Goal: Task Accomplishment & Management: Use online tool/utility

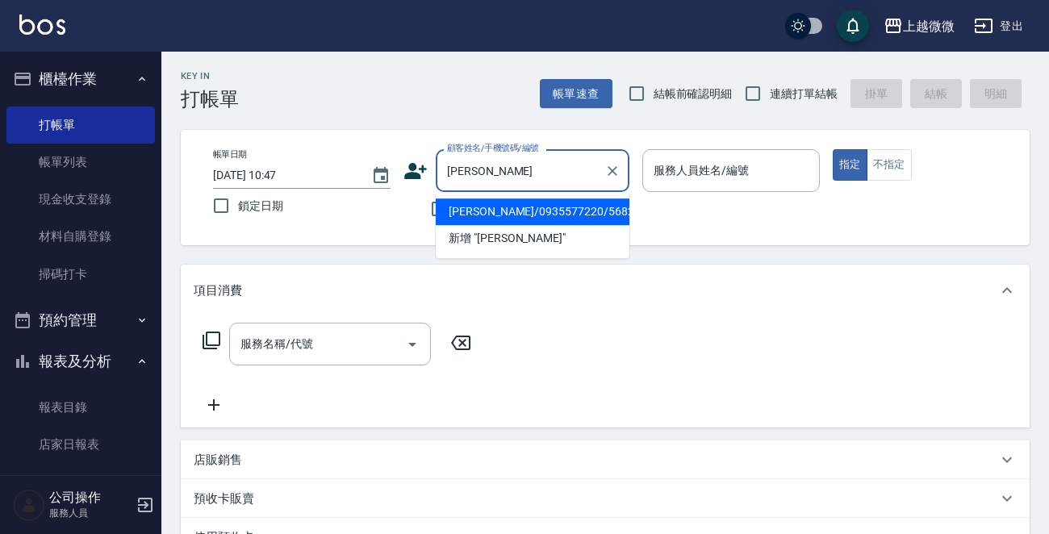
click at [488, 214] on li "[PERSON_NAME]/0935577220/5682" at bounding box center [533, 211] width 194 height 27
type input "[PERSON_NAME]/0935577220/5682"
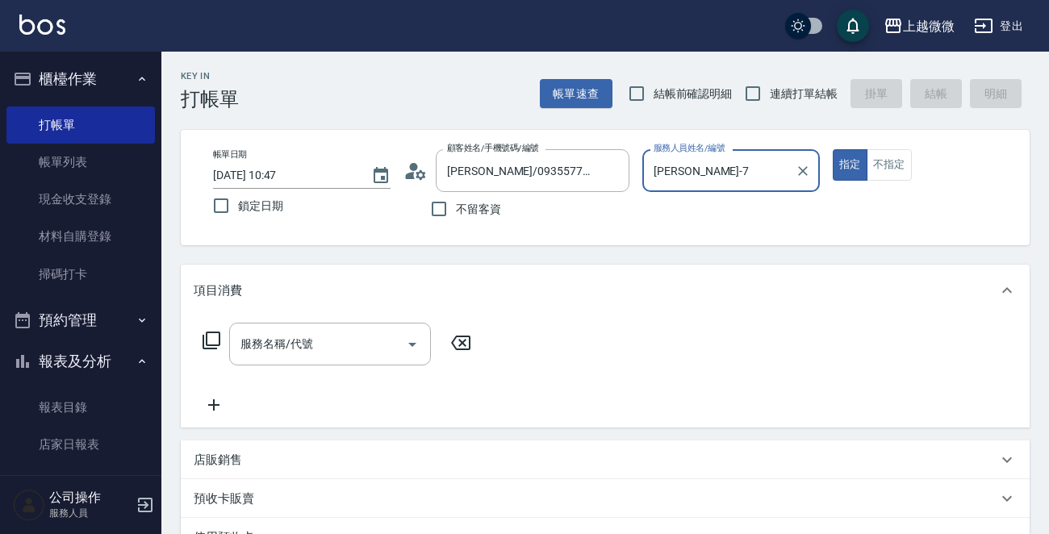
type input "[PERSON_NAME]-7"
click at [407, 341] on icon "Open" at bounding box center [412, 344] width 19 height 19
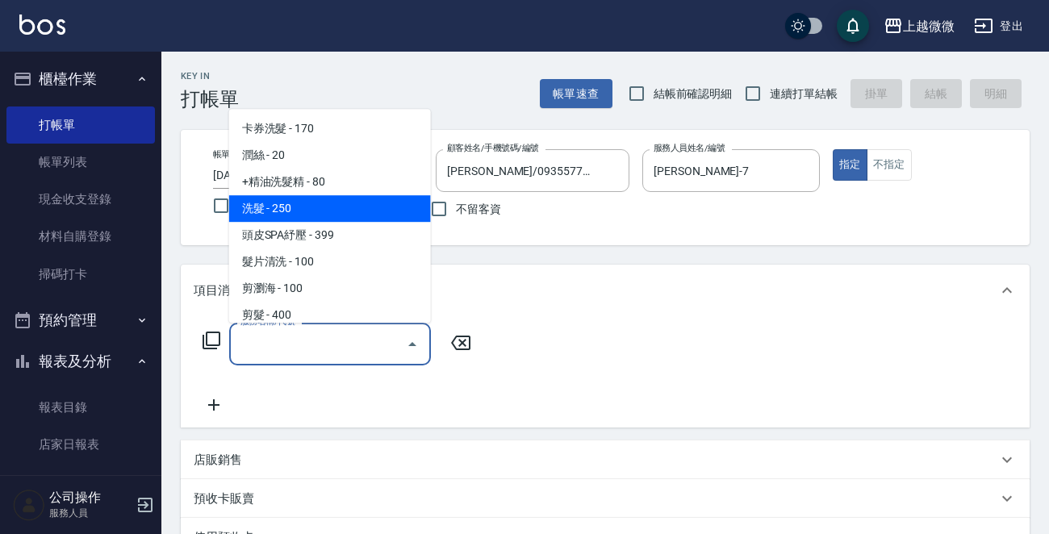
click at [340, 204] on span "洗髮 - 250" at bounding box center [330, 208] width 202 height 27
type input "洗髮(A03)"
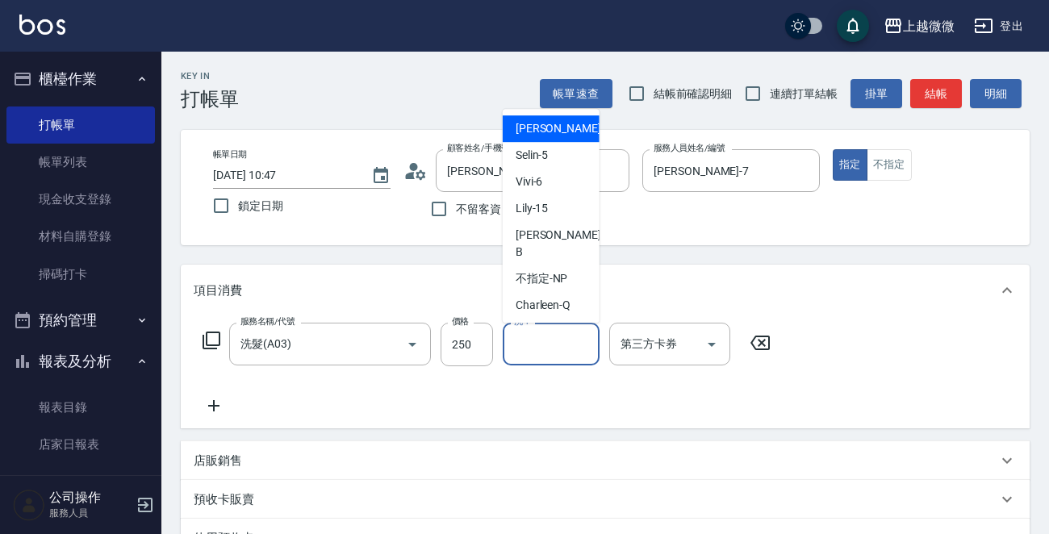
click at [522, 336] on div "洗-1 洗-1" at bounding box center [551, 344] width 97 height 43
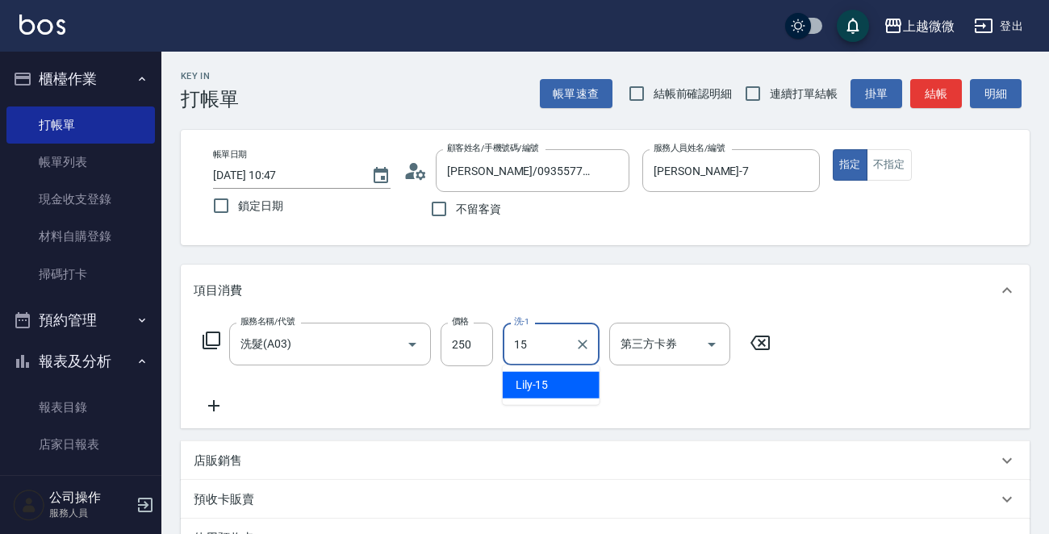
type input "Lily-15"
click at [208, 400] on icon at bounding box center [214, 405] width 40 height 19
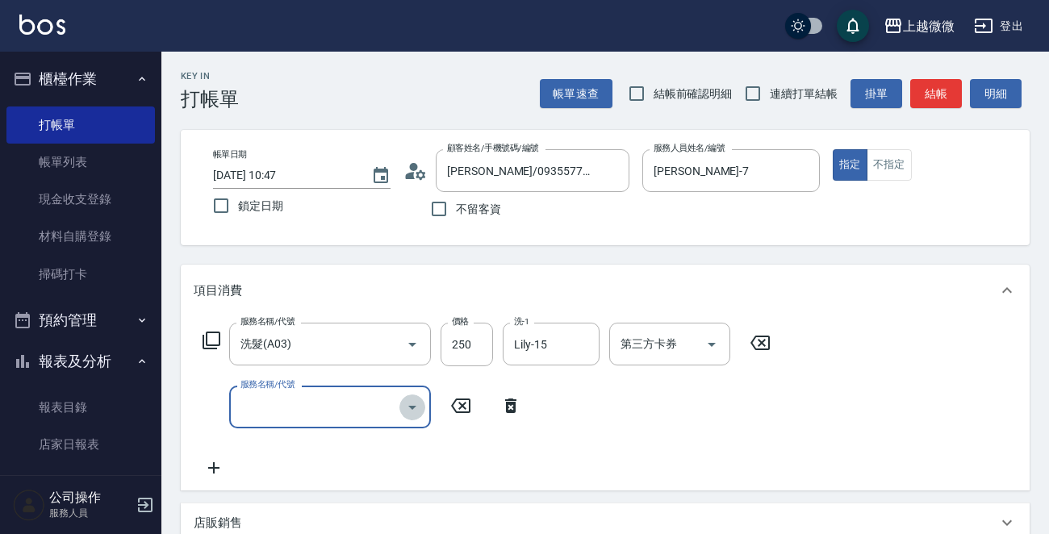
click at [407, 408] on icon "Open" at bounding box center [412, 407] width 19 height 19
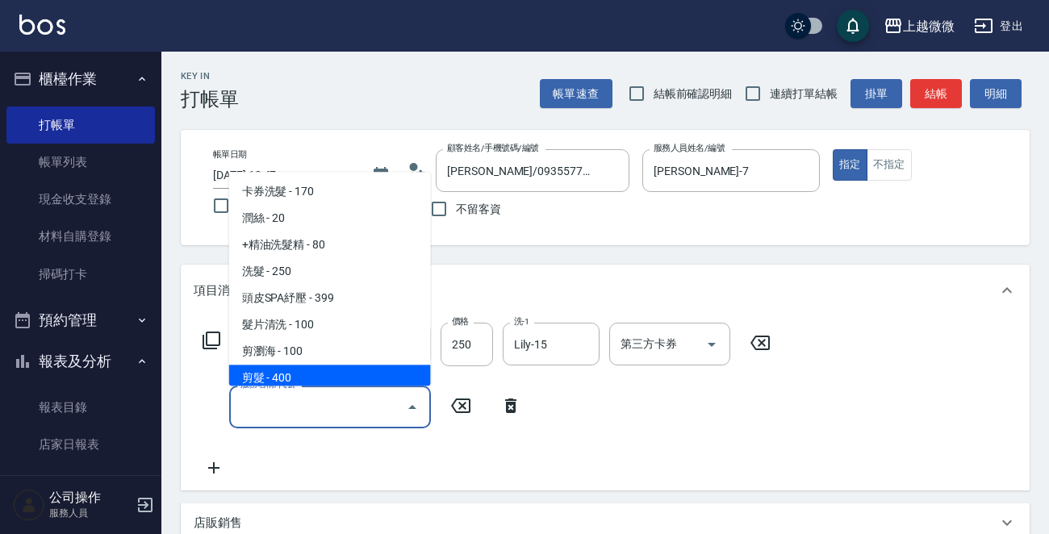
click at [352, 378] on span "剪髮 - 400" at bounding box center [330, 378] width 202 height 27
type input "剪髮(B02)"
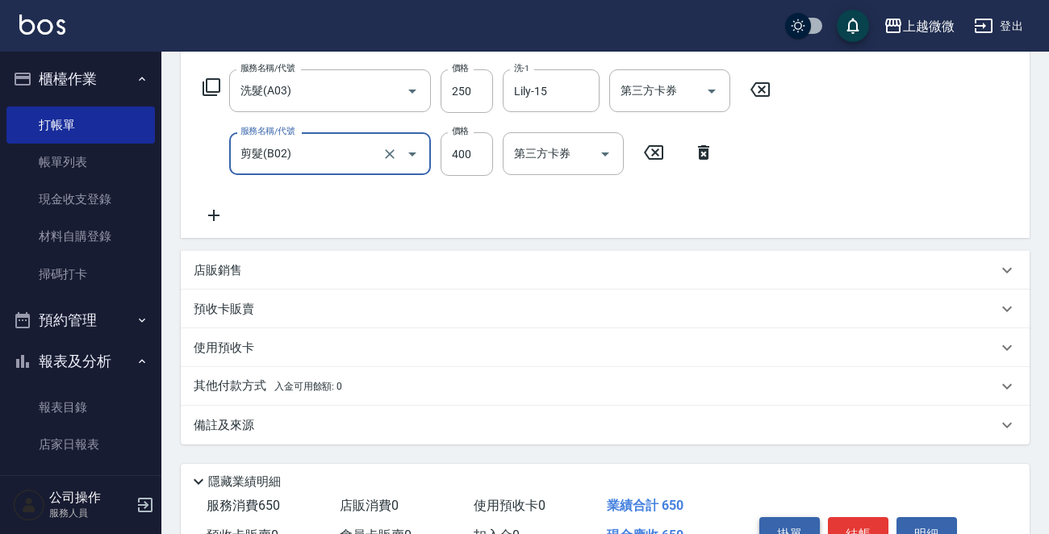
scroll to position [343, 0]
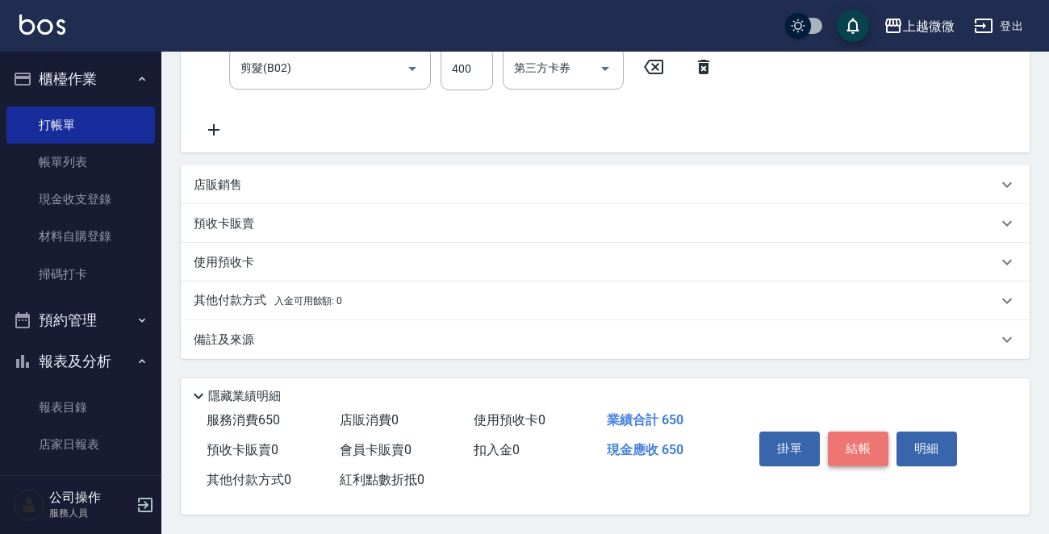
click at [876, 435] on button "結帳" at bounding box center [858, 449] width 60 height 34
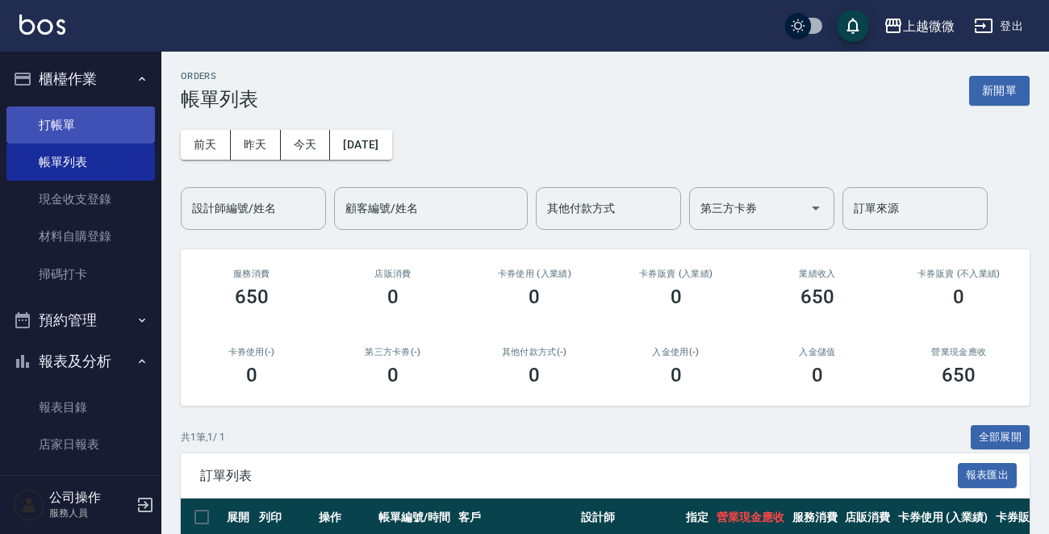
click at [91, 119] on link "打帳單" at bounding box center [80, 124] width 148 height 37
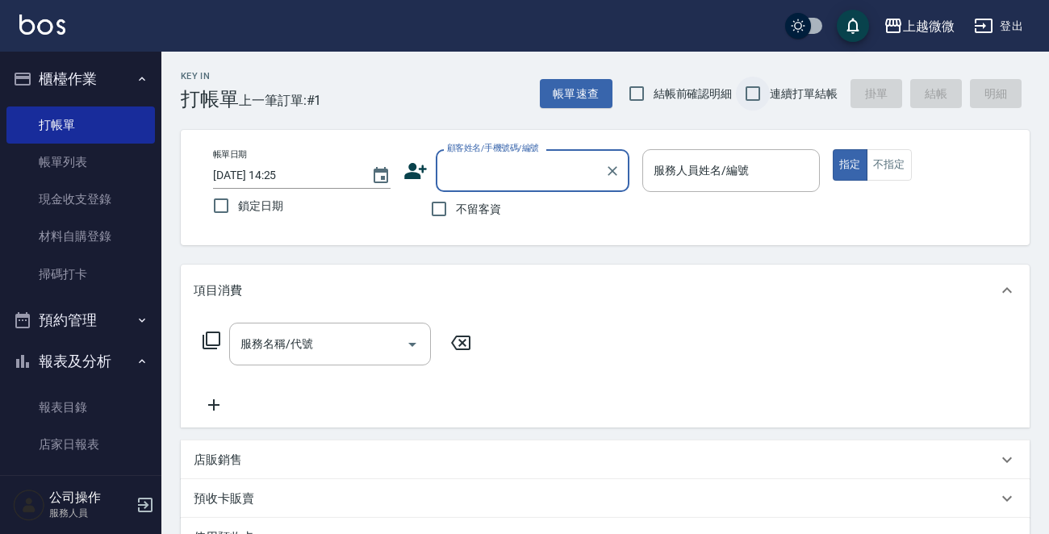
click at [750, 93] on input "連續打單結帳" at bounding box center [753, 94] width 34 height 34
checkbox input "true"
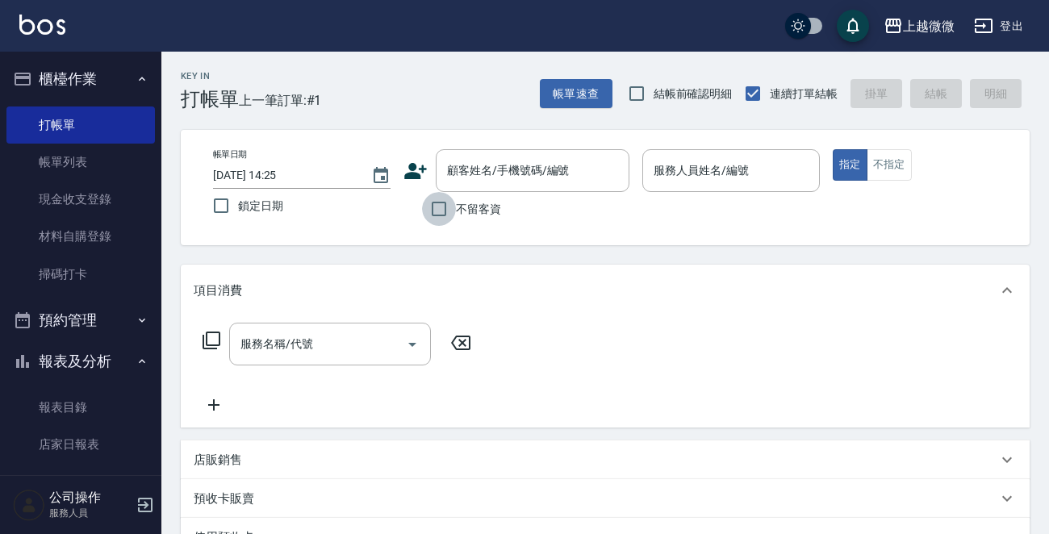
click at [436, 204] on input "不留客資" at bounding box center [439, 209] width 34 height 34
checkbox input "true"
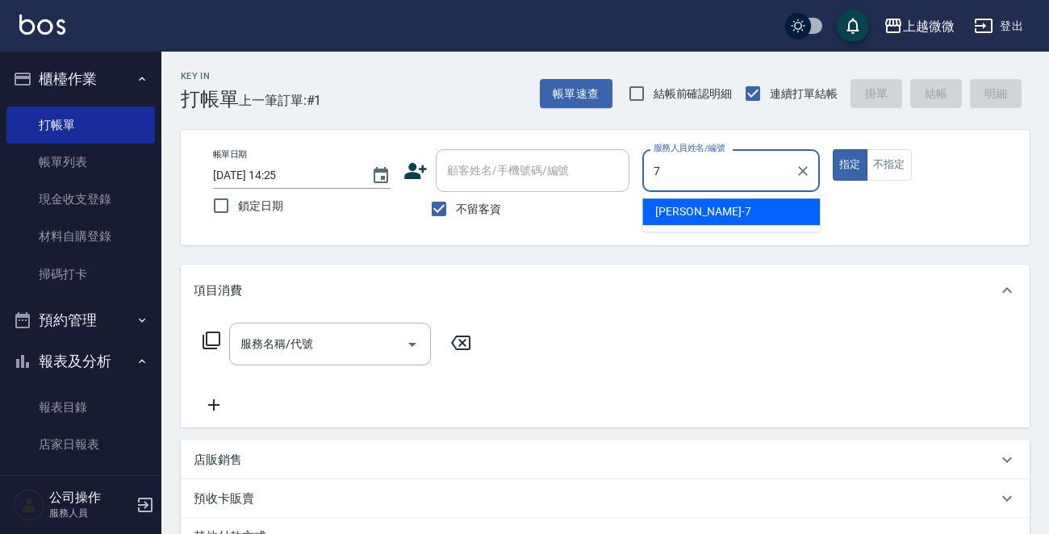
type input "[PERSON_NAME]-7"
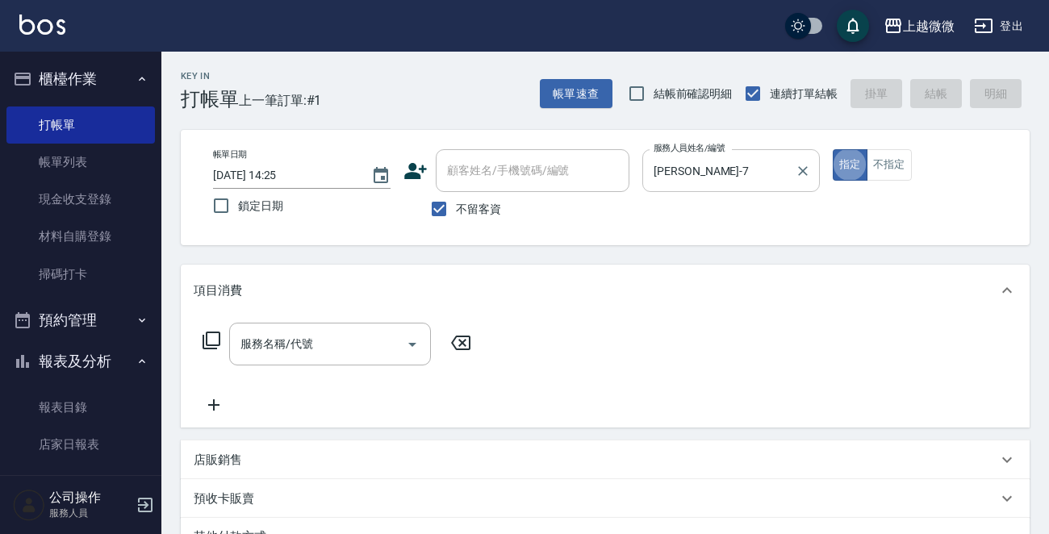
type button "true"
click at [419, 344] on icon "Open" at bounding box center [412, 344] width 19 height 19
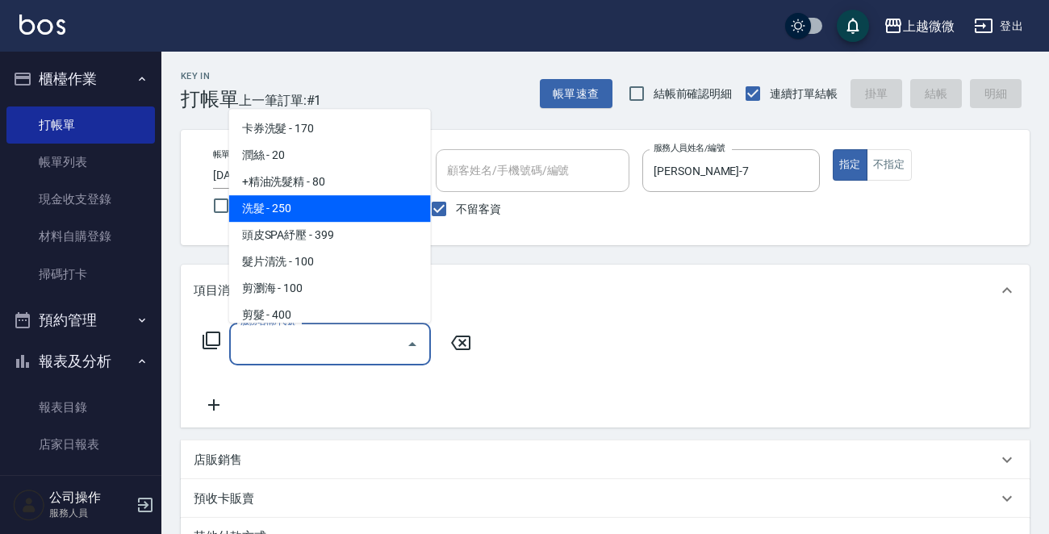
click at [336, 201] on span "洗髮 - 250" at bounding box center [330, 208] width 202 height 27
type input "洗髮(A03)"
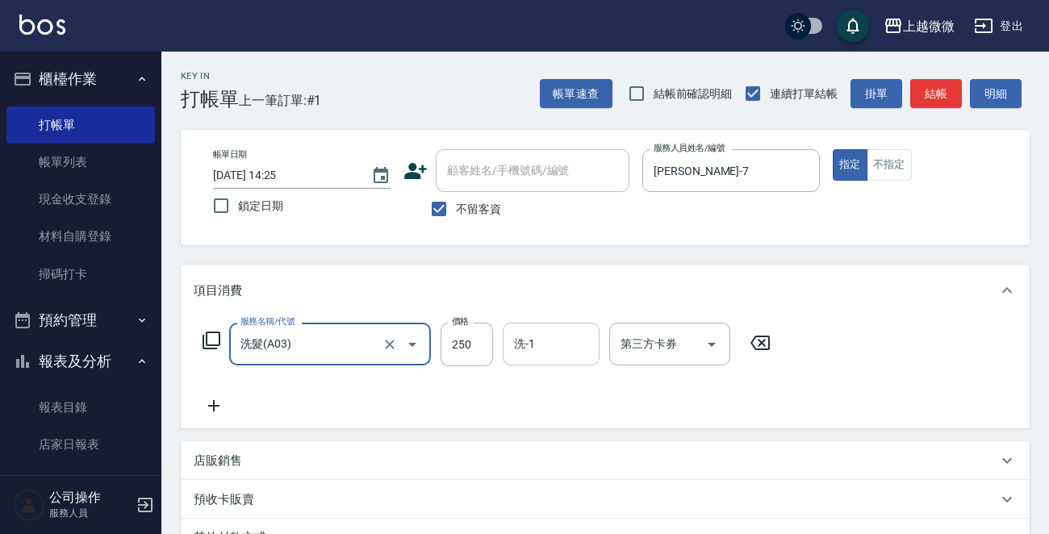
click at [514, 352] on input "洗-1" at bounding box center [551, 344] width 82 height 28
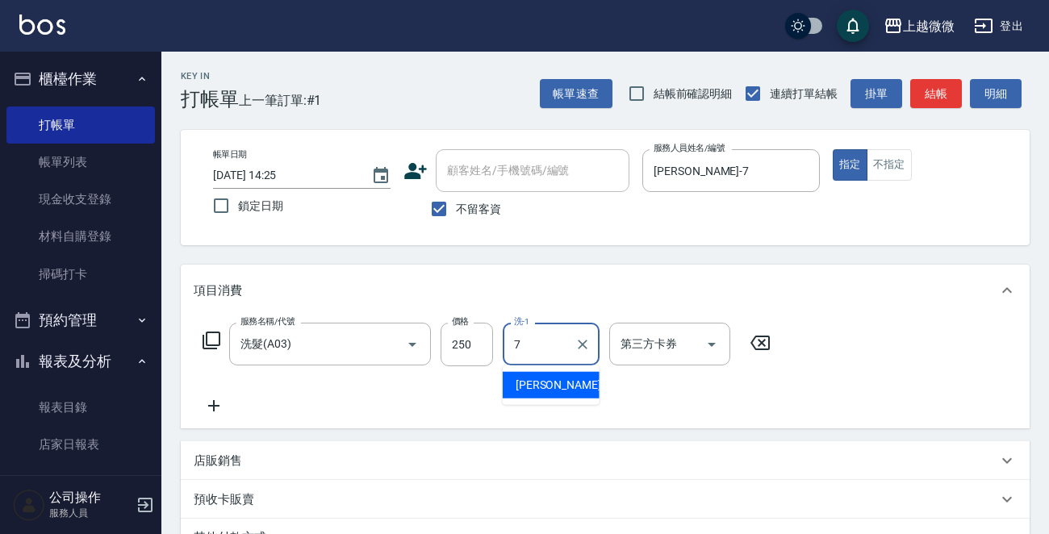
type input "[PERSON_NAME]-7"
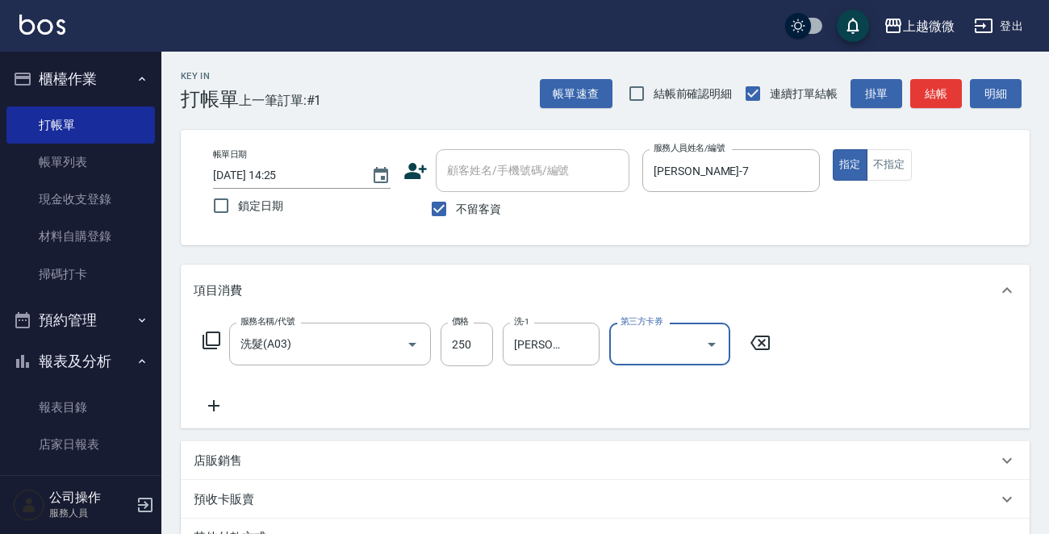
click at [215, 404] on icon at bounding box center [214, 405] width 40 height 19
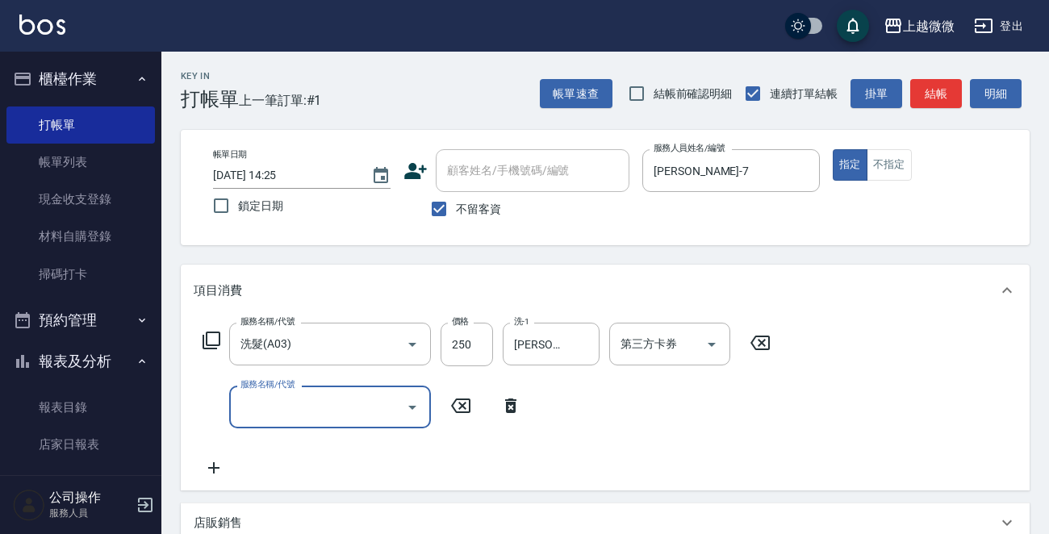
click at [409, 403] on icon "Open" at bounding box center [412, 407] width 19 height 19
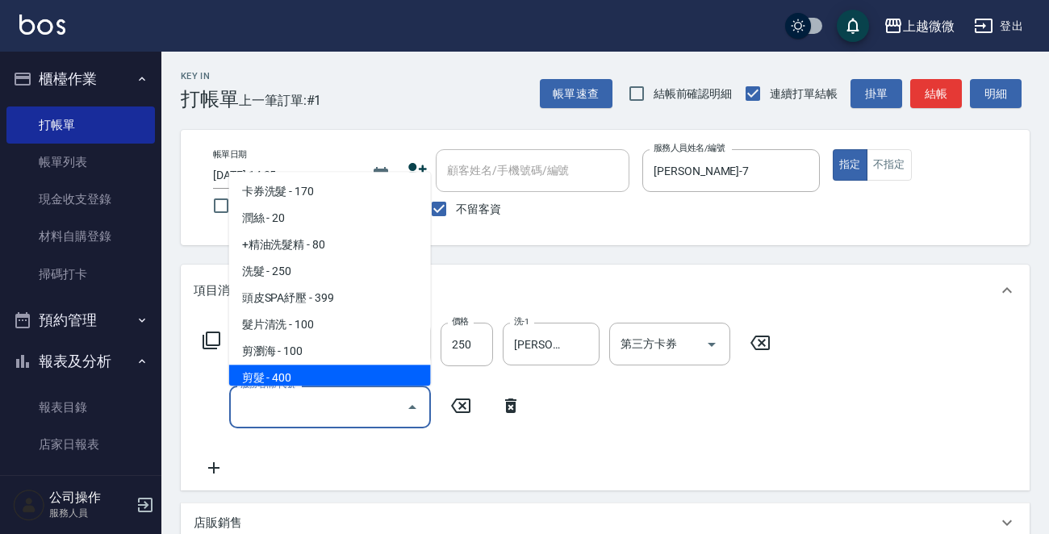
click at [334, 370] on span "剪髮 - 400" at bounding box center [330, 378] width 202 height 27
type input "剪髮(B02)"
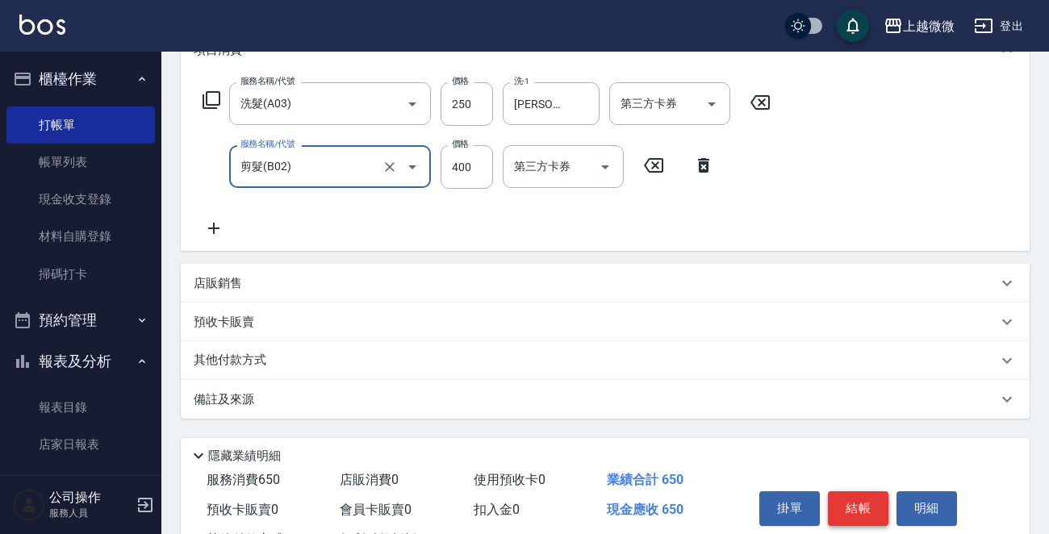
scroll to position [304, 0]
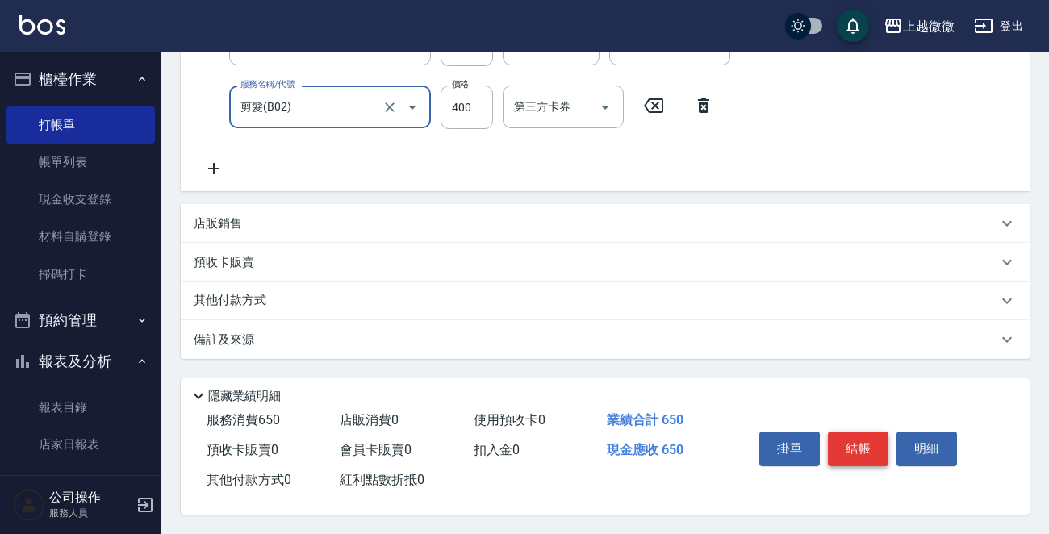
click at [860, 433] on button "結帳" at bounding box center [858, 449] width 60 height 34
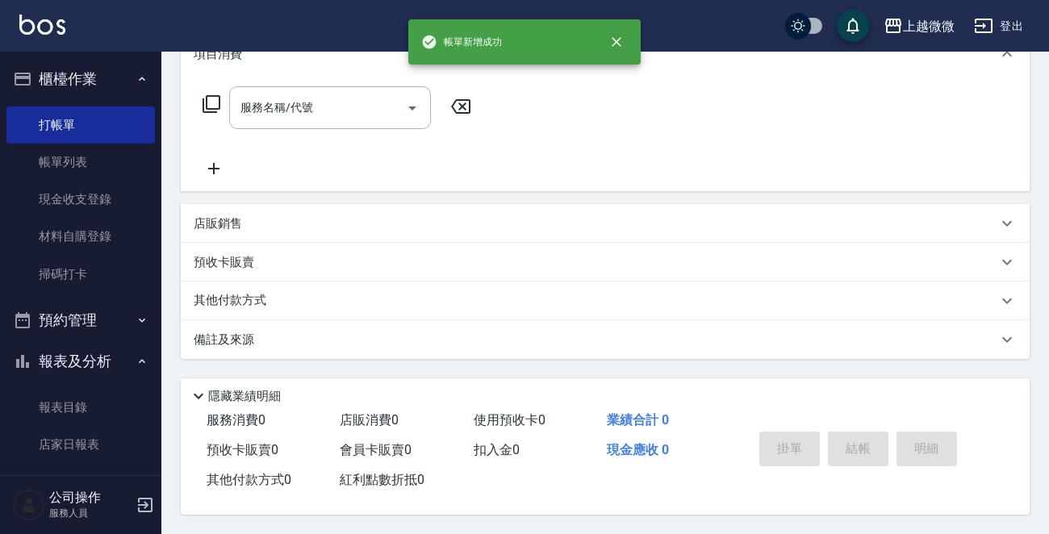
scroll to position [0, 0]
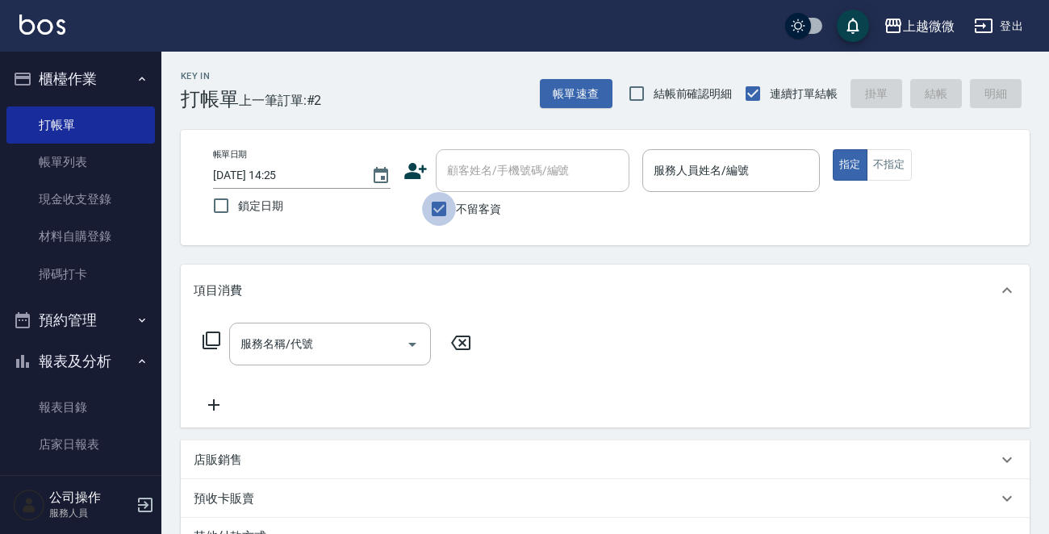
click at [436, 211] on input "不留客資" at bounding box center [439, 209] width 34 height 34
checkbox input "false"
click at [449, 173] on input "顧客姓名/手機號碼/編號" at bounding box center [520, 170] width 155 height 28
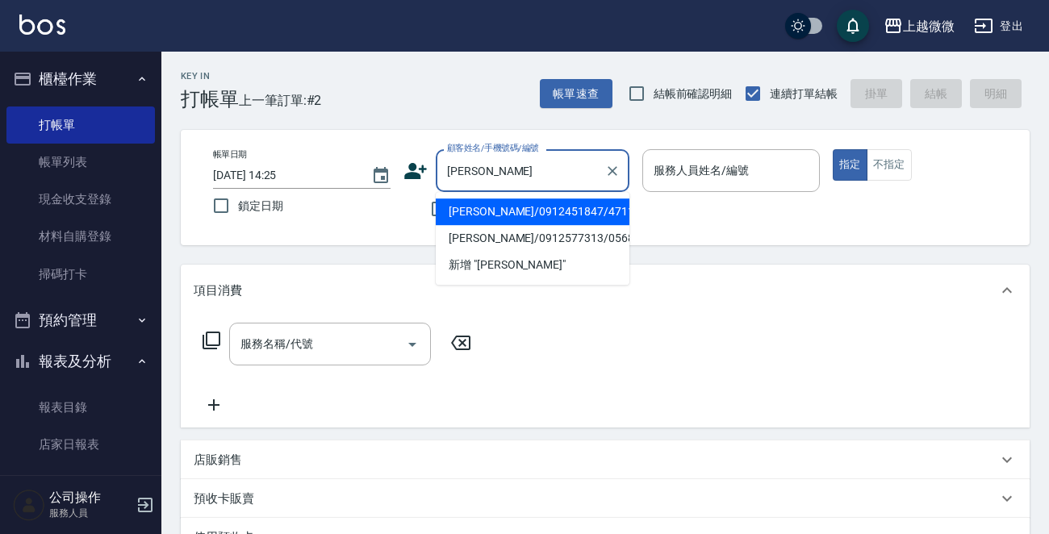
click at [490, 208] on li "[PERSON_NAME]/0912451847/4711" at bounding box center [533, 211] width 194 height 27
type input "[PERSON_NAME]/0912451847/4711"
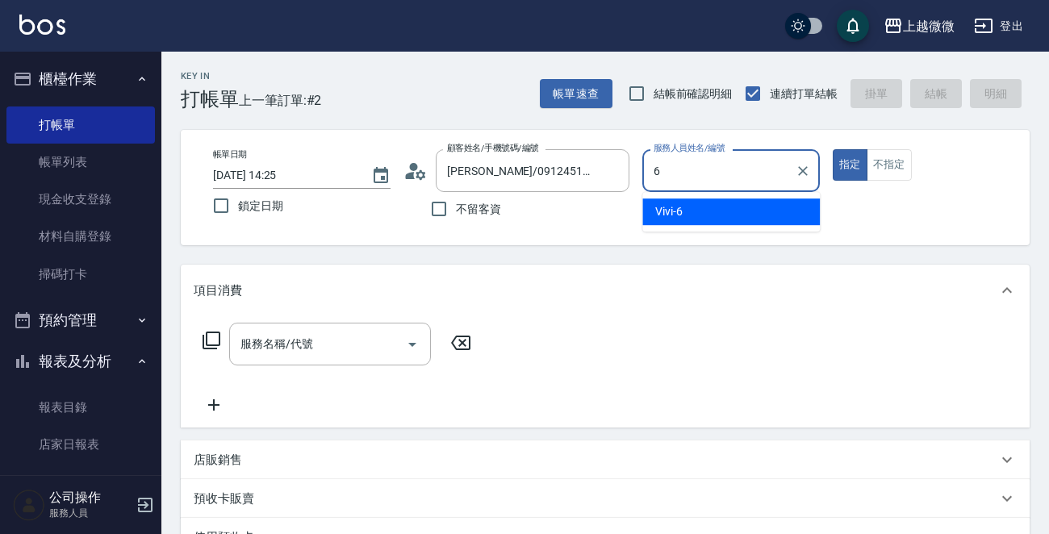
type input "Vivi-6"
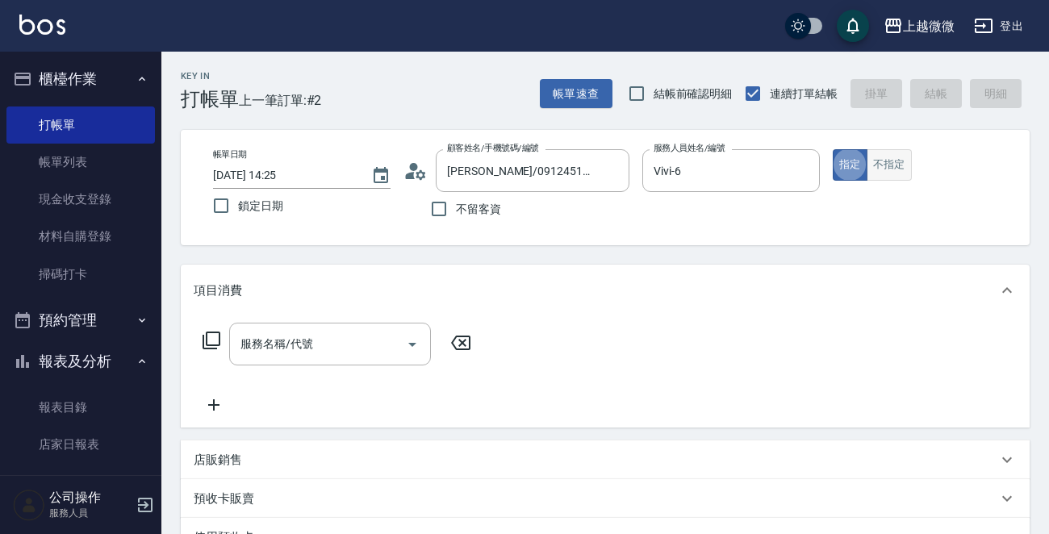
click at [887, 171] on button "不指定" at bounding box center [888, 164] width 45 height 31
click at [416, 347] on icon "Open" at bounding box center [412, 344] width 19 height 19
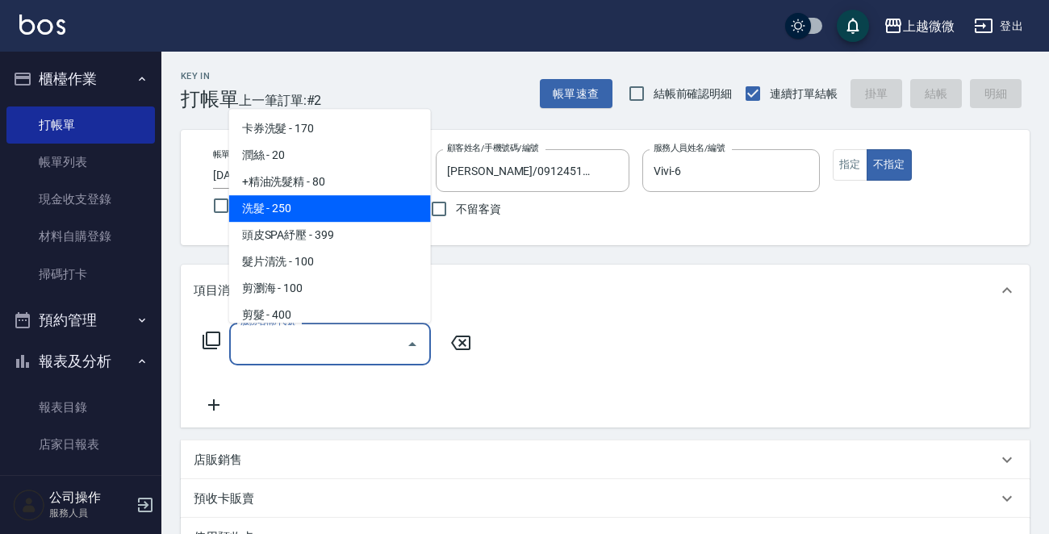
click at [328, 202] on span "洗髮 - 250" at bounding box center [330, 208] width 202 height 27
type input "洗髮(A03)"
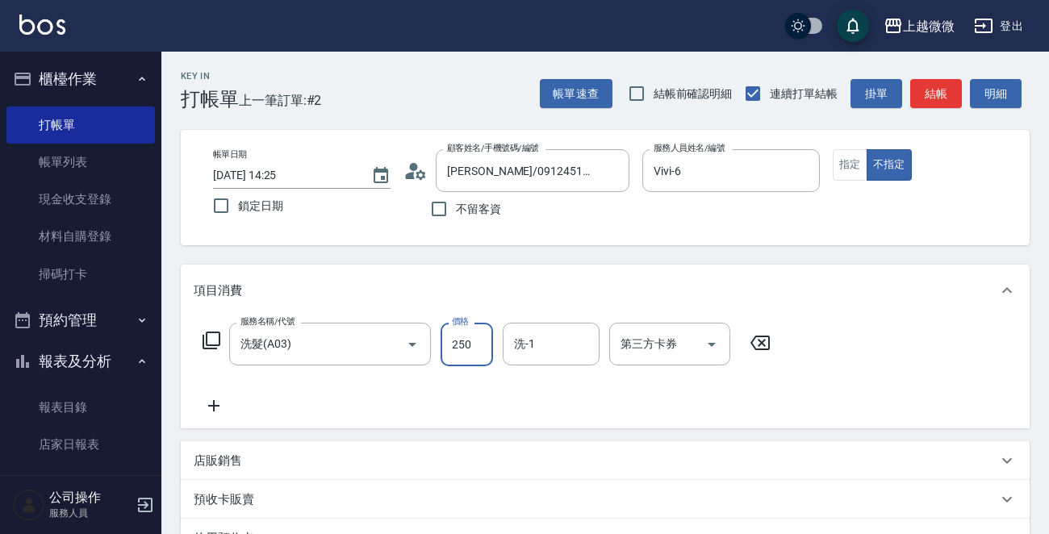
click at [476, 346] on input "250" at bounding box center [466, 345] width 52 height 44
type input "300"
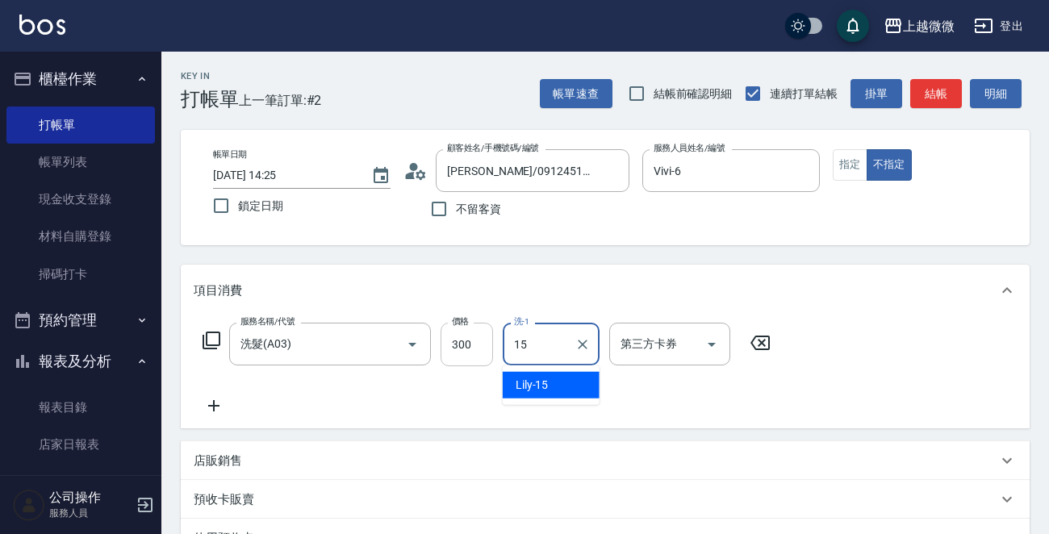
type input "Lily-15"
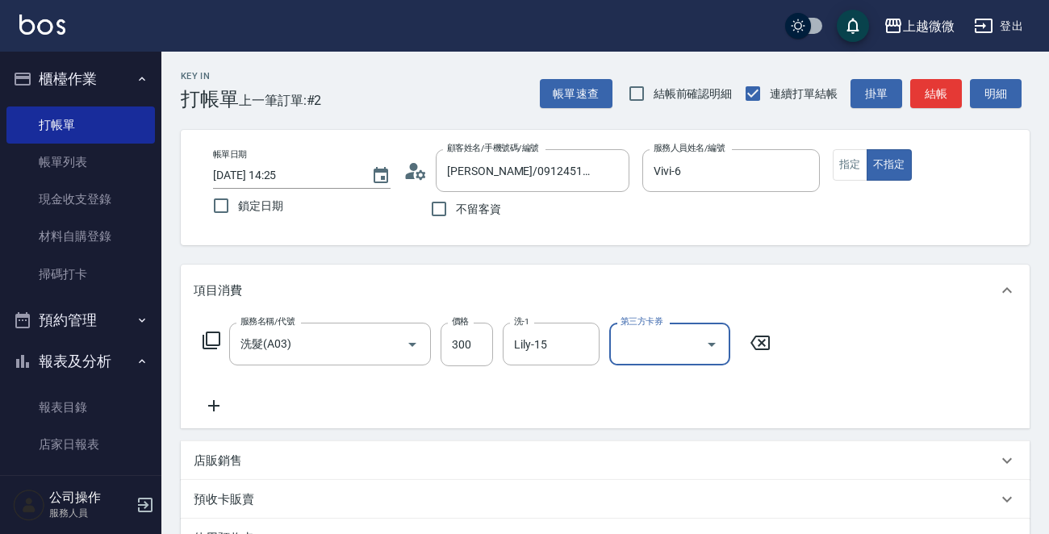
click at [210, 404] on icon at bounding box center [214, 405] width 40 height 19
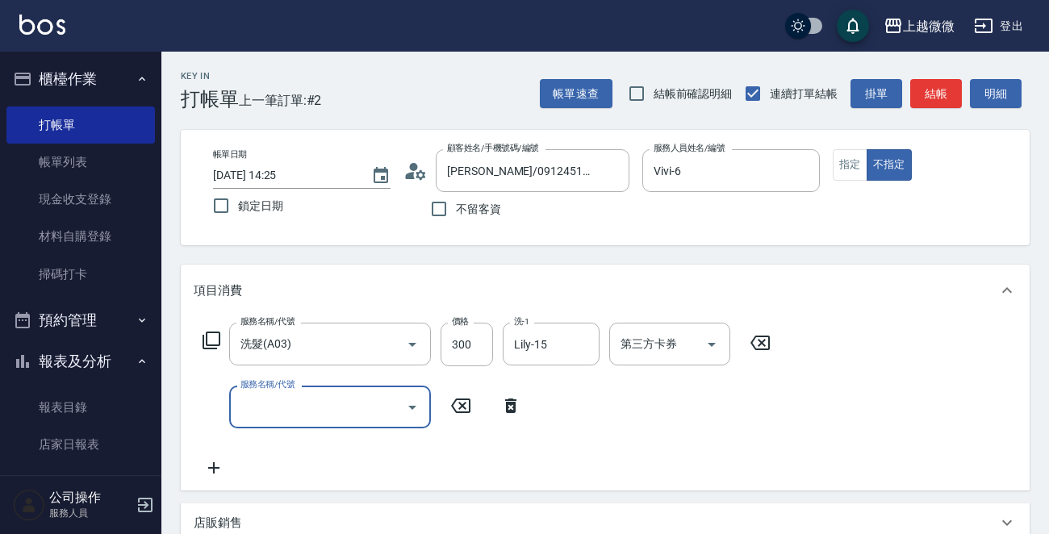
click at [419, 405] on icon "Open" at bounding box center [412, 407] width 19 height 19
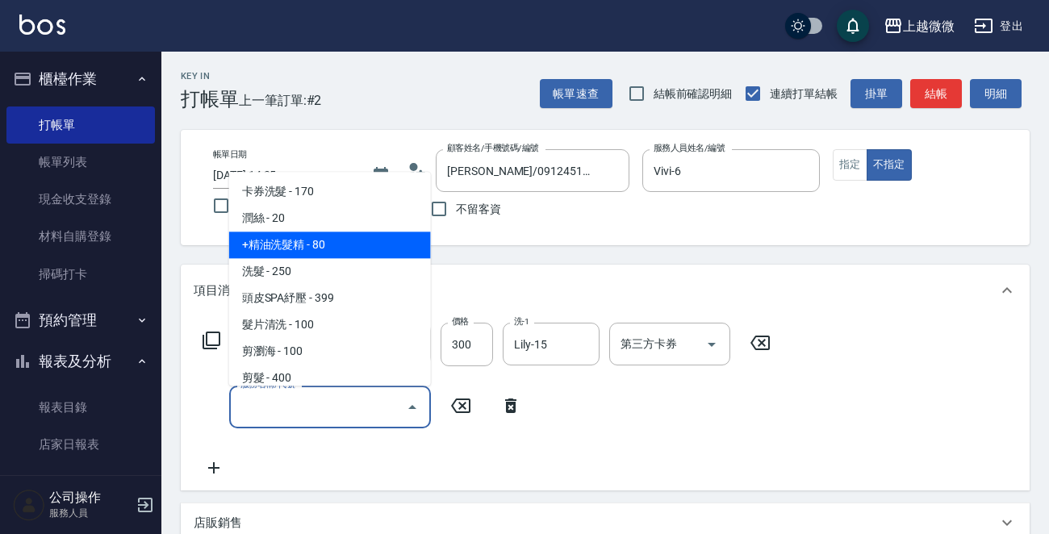
click at [362, 250] on span "+精油洗髮精 - 80" at bounding box center [330, 245] width 202 height 27
type input "+精油洗髮精(A02)"
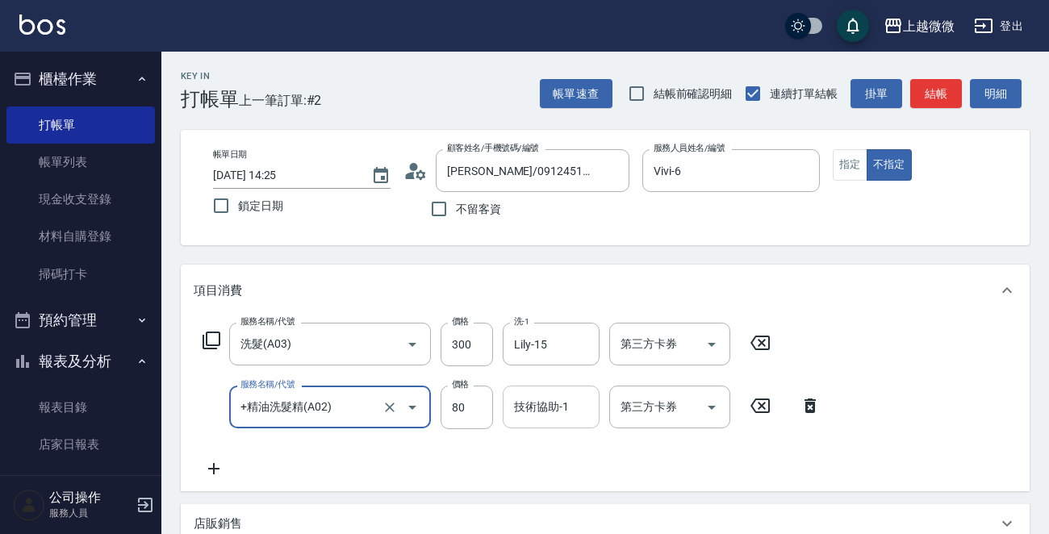
click at [549, 406] on input "技術協助-1" at bounding box center [551, 407] width 82 height 28
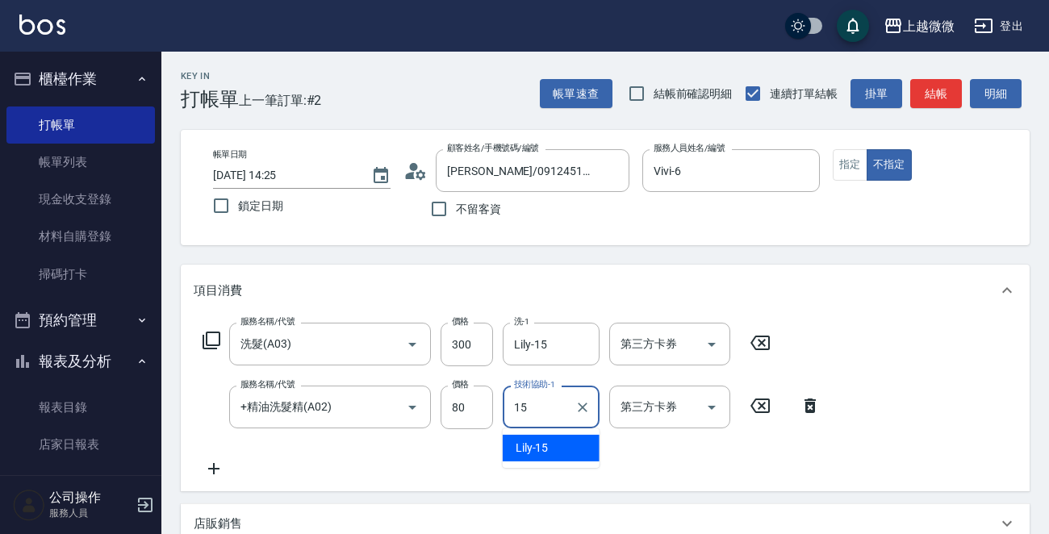
type input "Lily-15"
click at [209, 465] on icon at bounding box center [214, 468] width 40 height 19
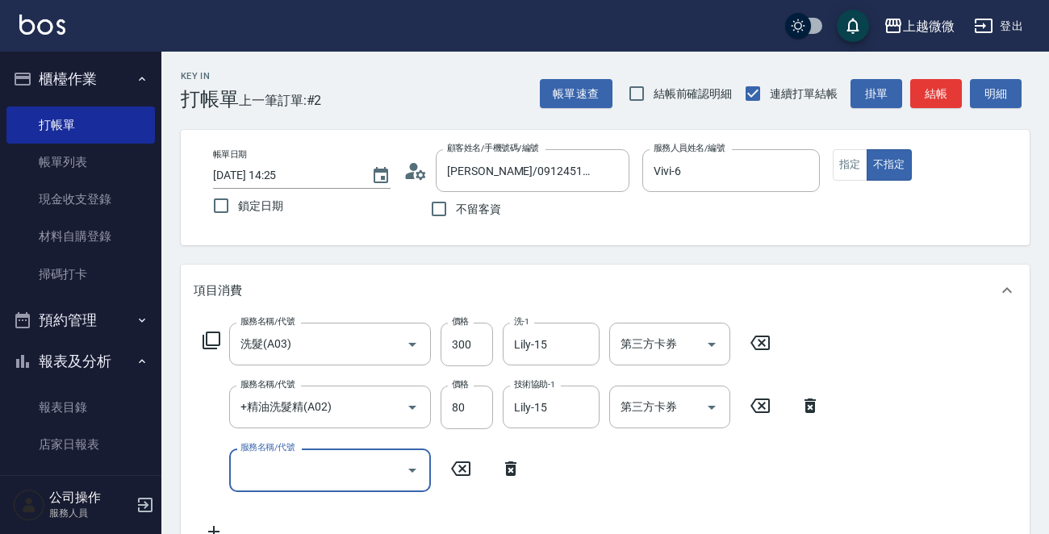
click at [409, 469] on icon "Open" at bounding box center [412, 470] width 19 height 19
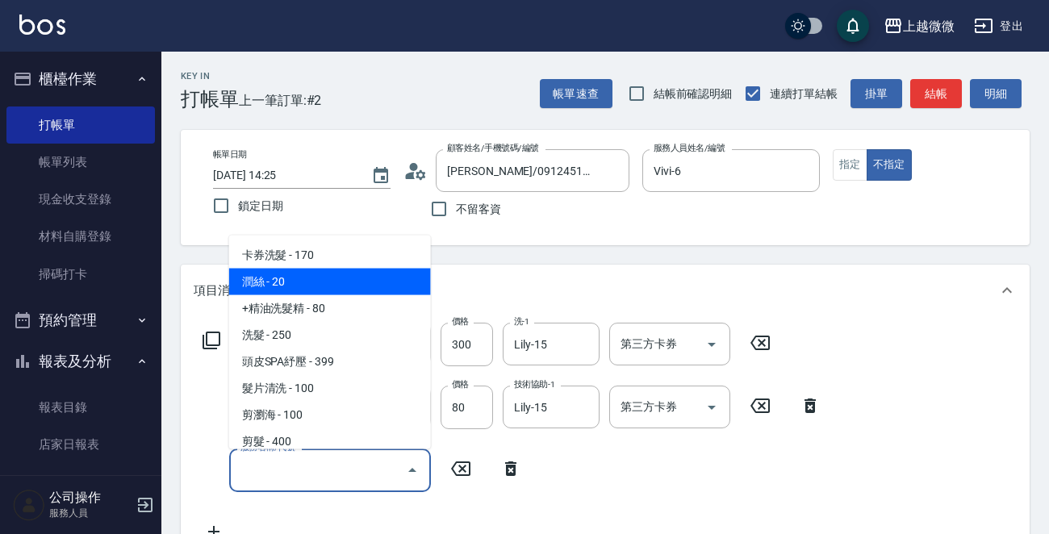
click at [324, 278] on span "潤絲 - 20" at bounding box center [330, 282] width 202 height 27
type input "潤絲(A01)"
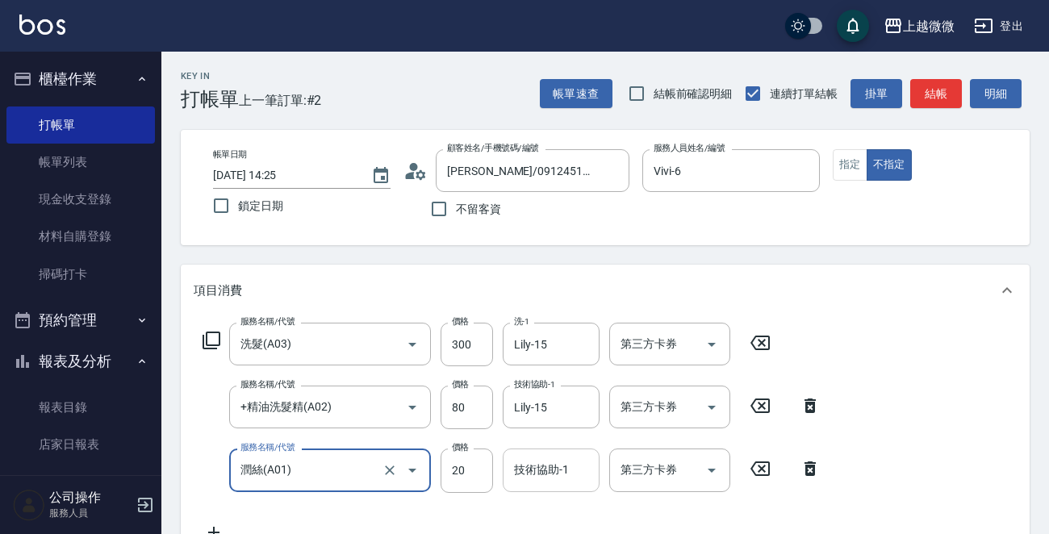
click at [540, 471] on input "技術協助-1" at bounding box center [551, 470] width 82 height 28
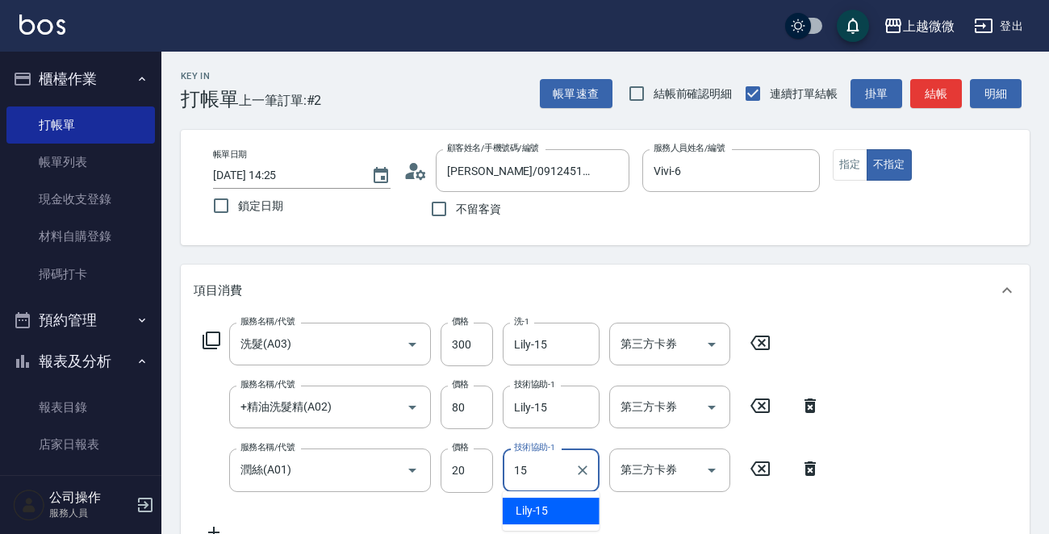
type input "Lily-15"
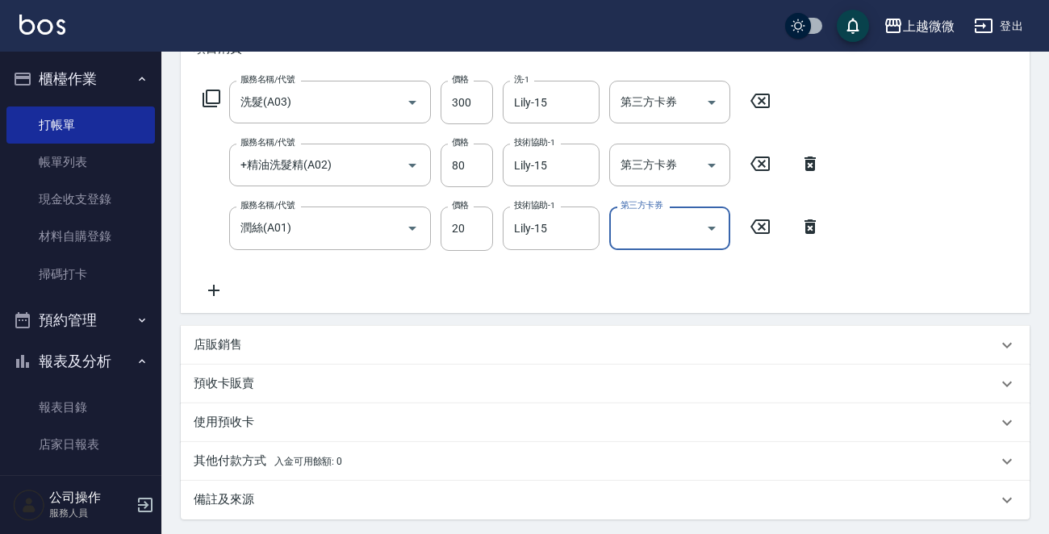
scroll to position [406, 0]
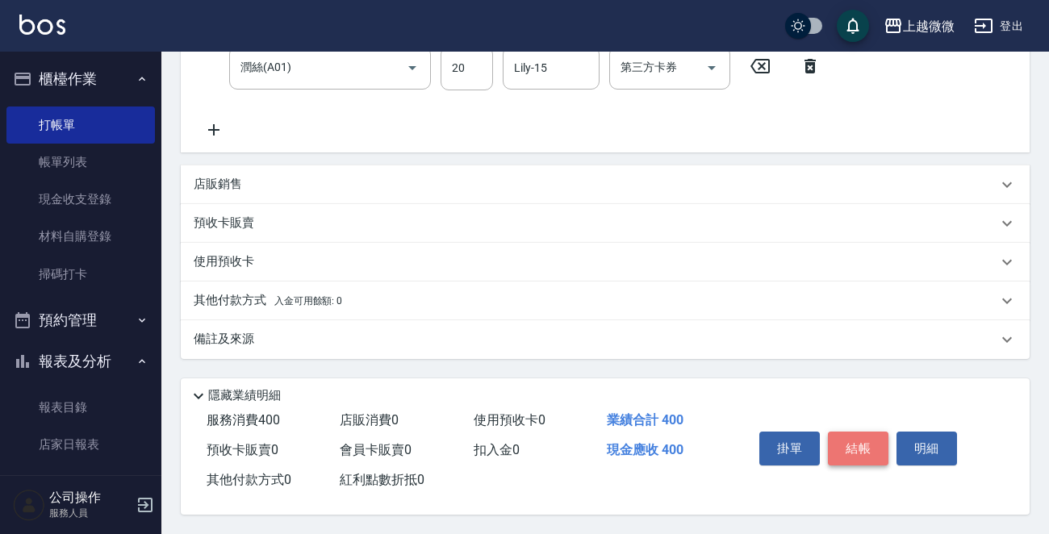
click at [857, 435] on button "結帳" at bounding box center [858, 449] width 60 height 34
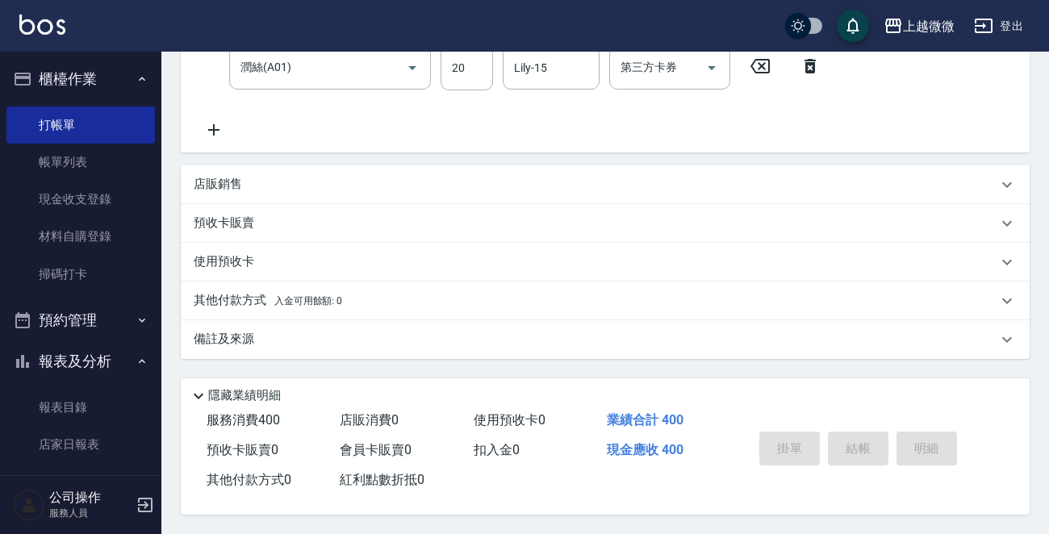
type input "[DATE] 14:26"
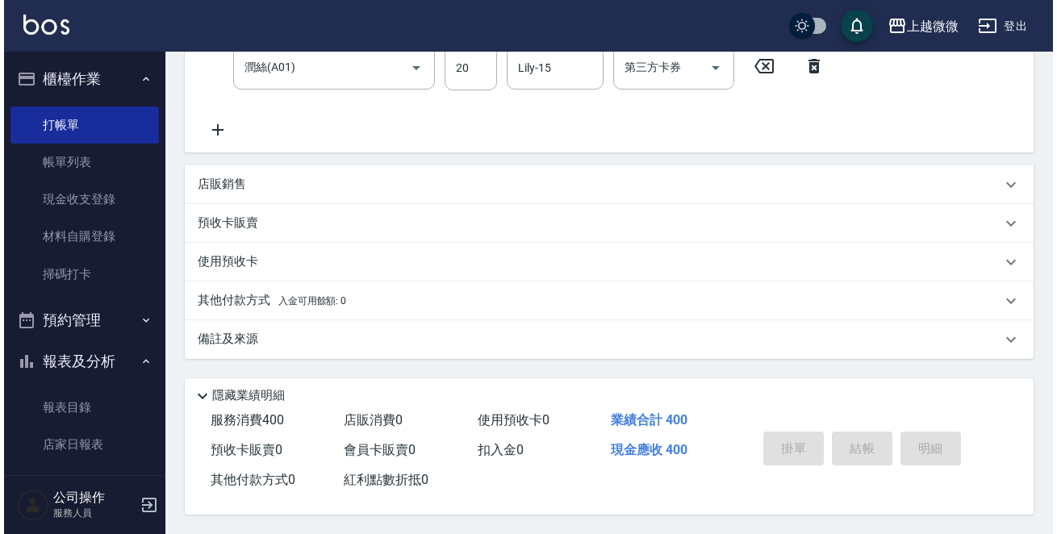
scroll to position [0, 0]
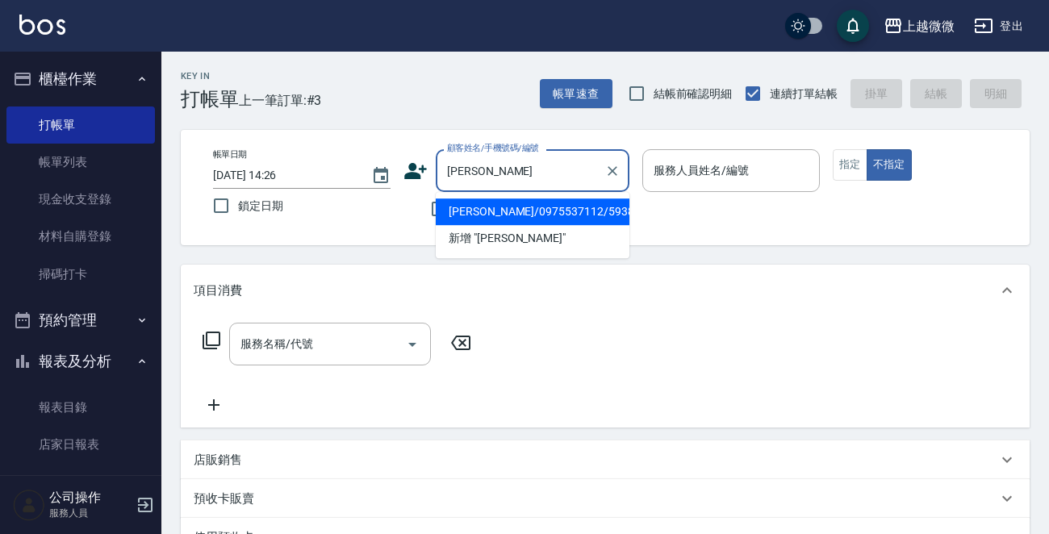
click at [489, 216] on li "[PERSON_NAME]/0975537112/5938" at bounding box center [533, 211] width 194 height 27
type input "[PERSON_NAME]/0975537112/5938"
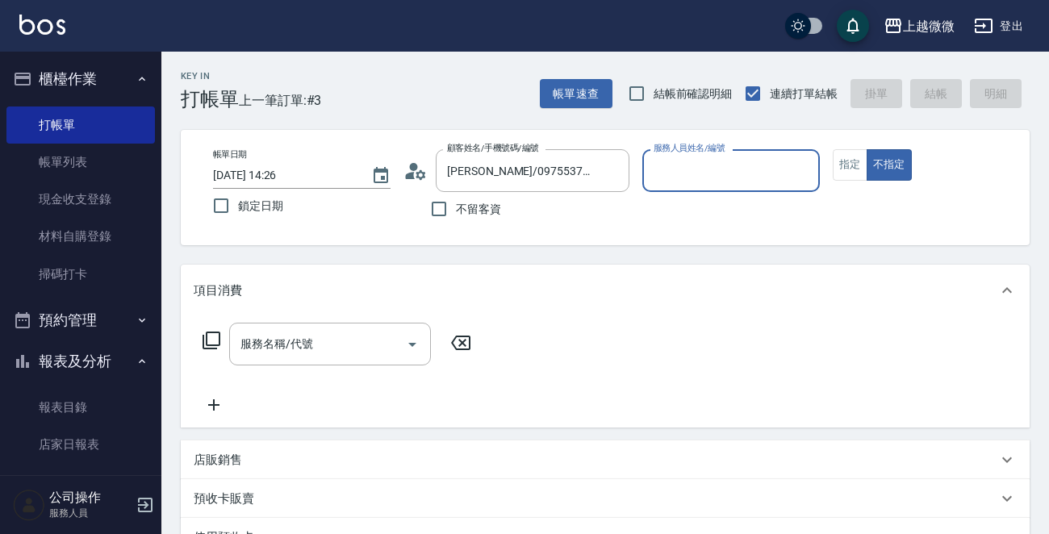
type input "Vivi-6"
click at [854, 165] on button "指定" at bounding box center [849, 164] width 35 height 31
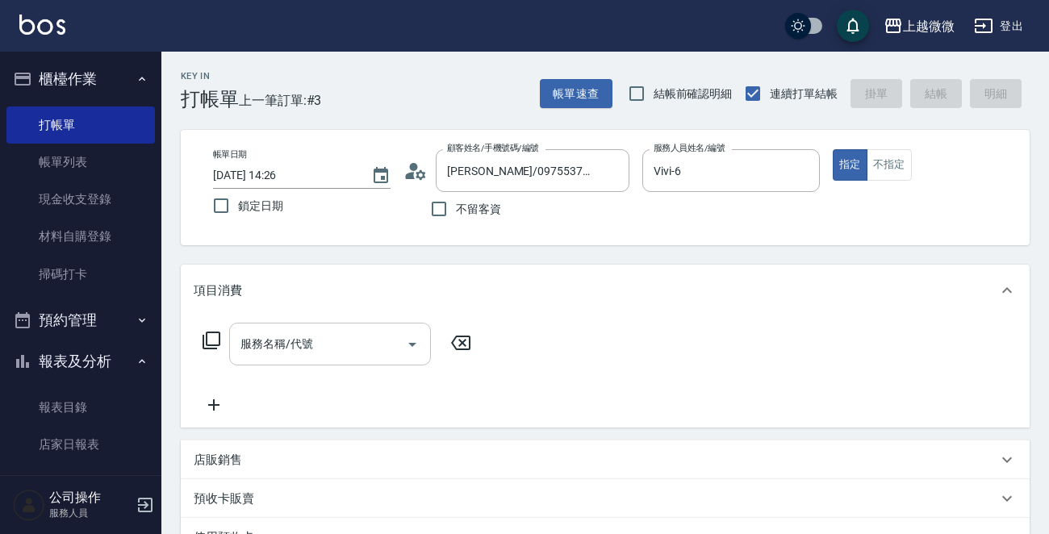
click at [412, 339] on icon "Open" at bounding box center [412, 344] width 19 height 19
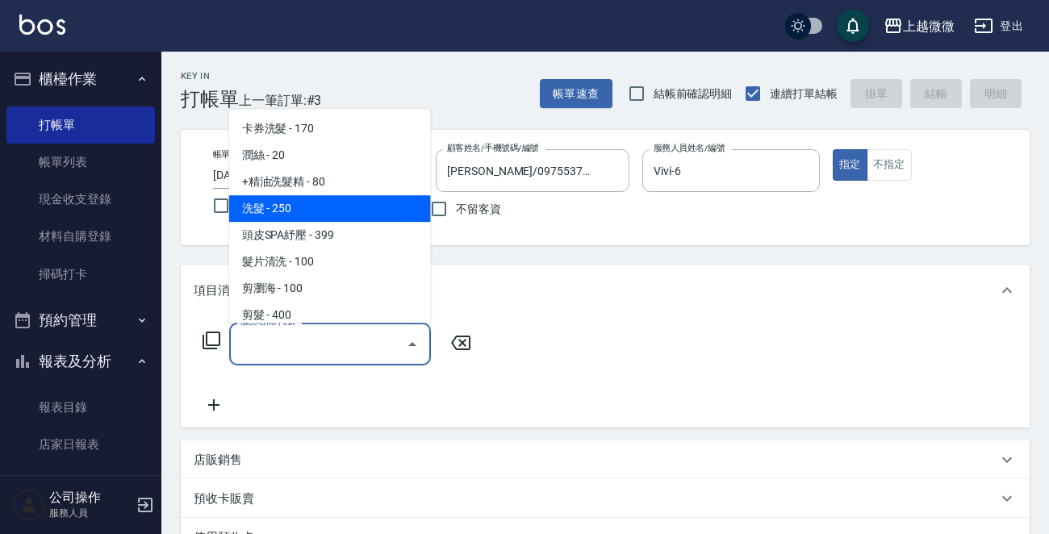
click at [339, 202] on span "洗髮 - 250" at bounding box center [330, 208] width 202 height 27
type input "洗髮(A03)"
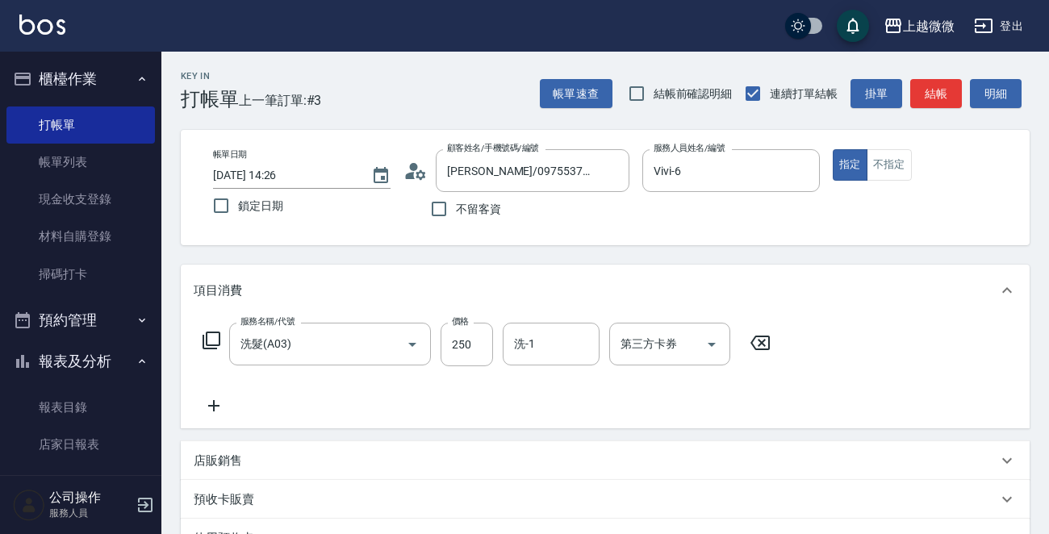
click at [211, 340] on icon at bounding box center [211, 340] width 19 height 19
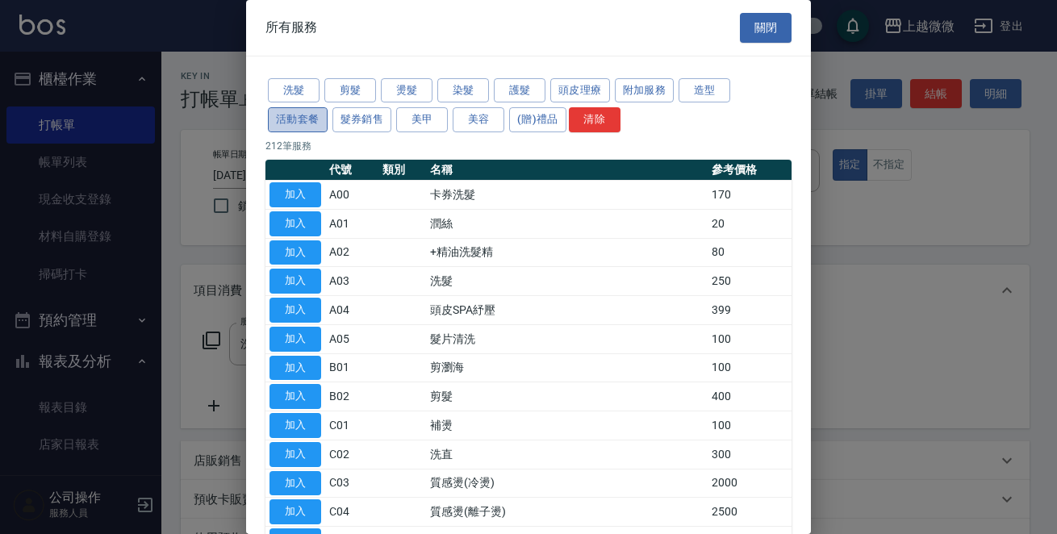
click at [311, 115] on button "活動套餐" at bounding box center [298, 119] width 60 height 25
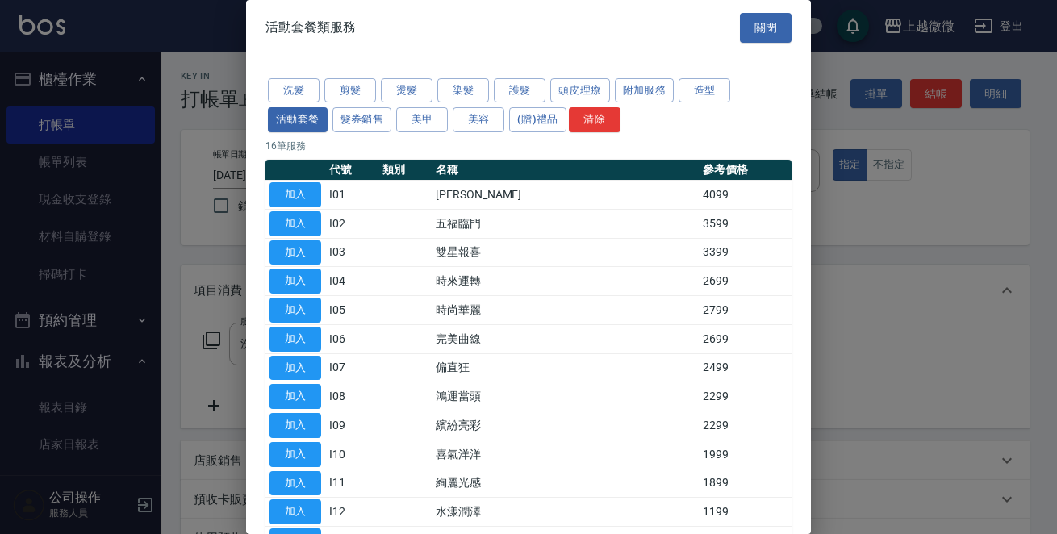
scroll to position [161, 0]
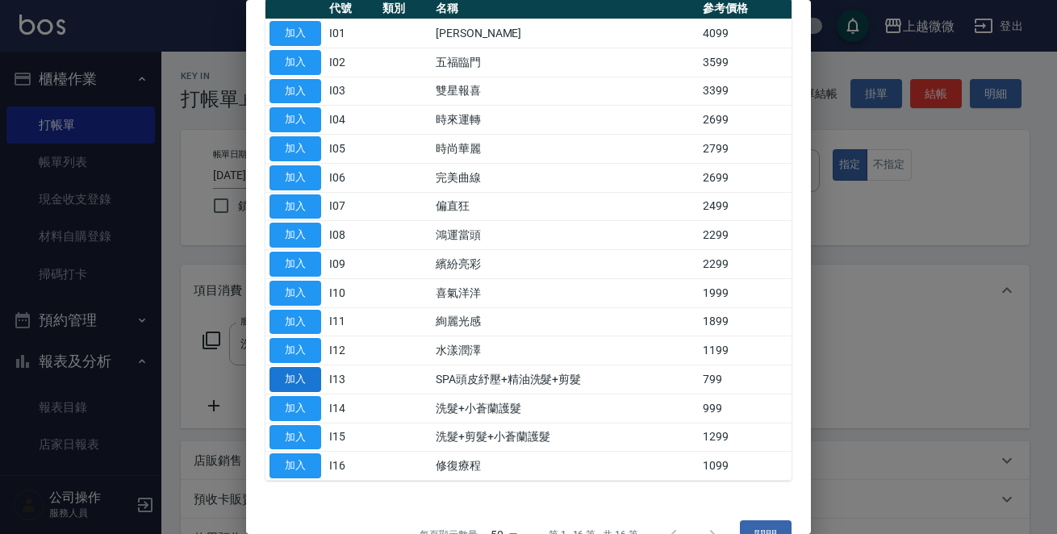
click at [315, 378] on button "加入" at bounding box center [295, 379] width 52 height 25
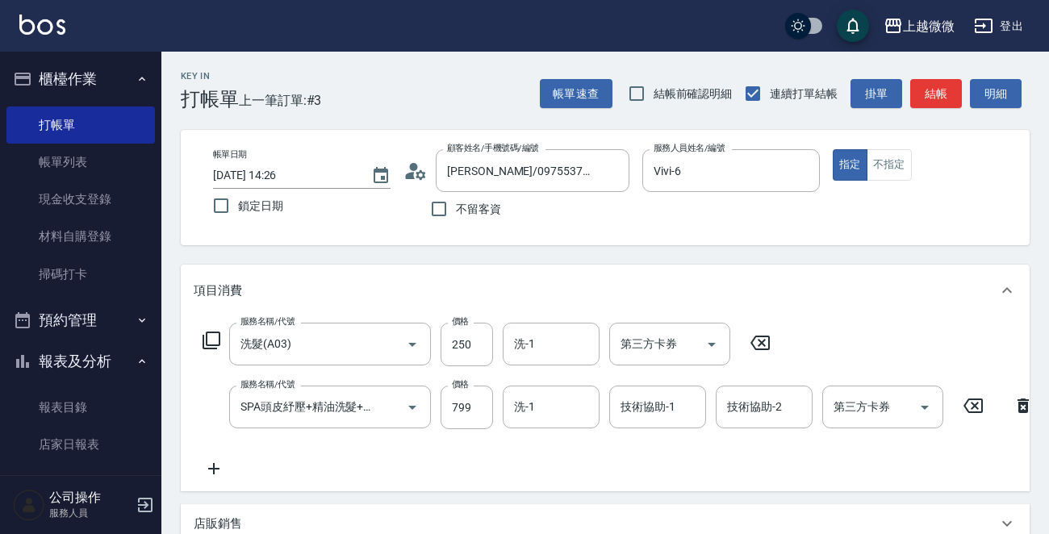
click at [760, 342] on icon at bounding box center [759, 343] width 19 height 15
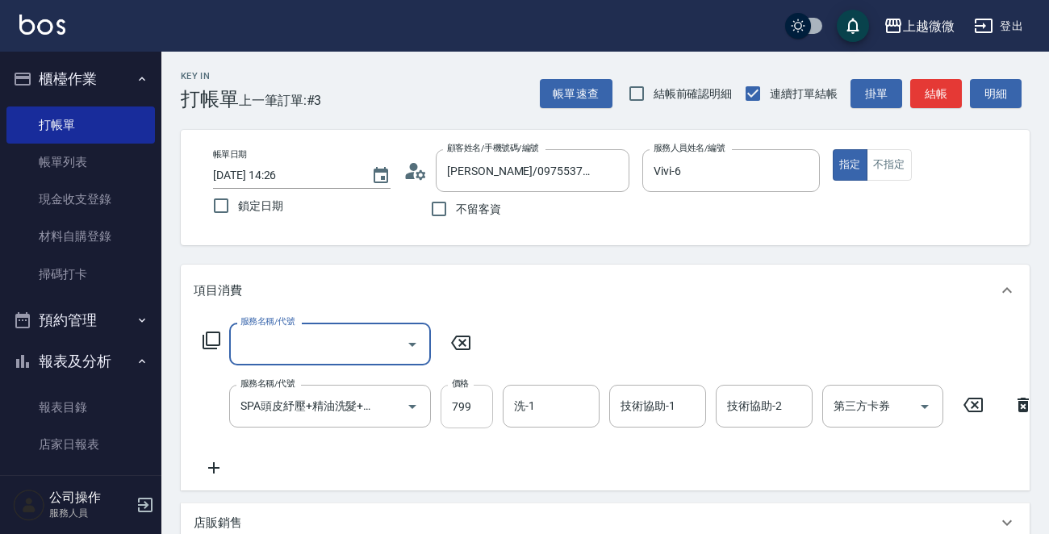
click at [469, 407] on input "799" at bounding box center [466, 407] width 52 height 44
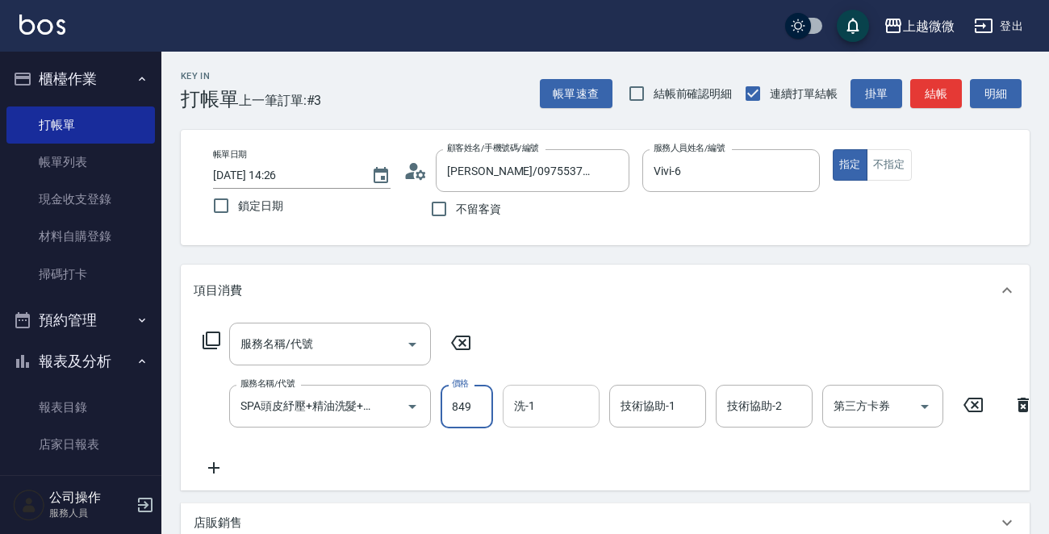
type input "849"
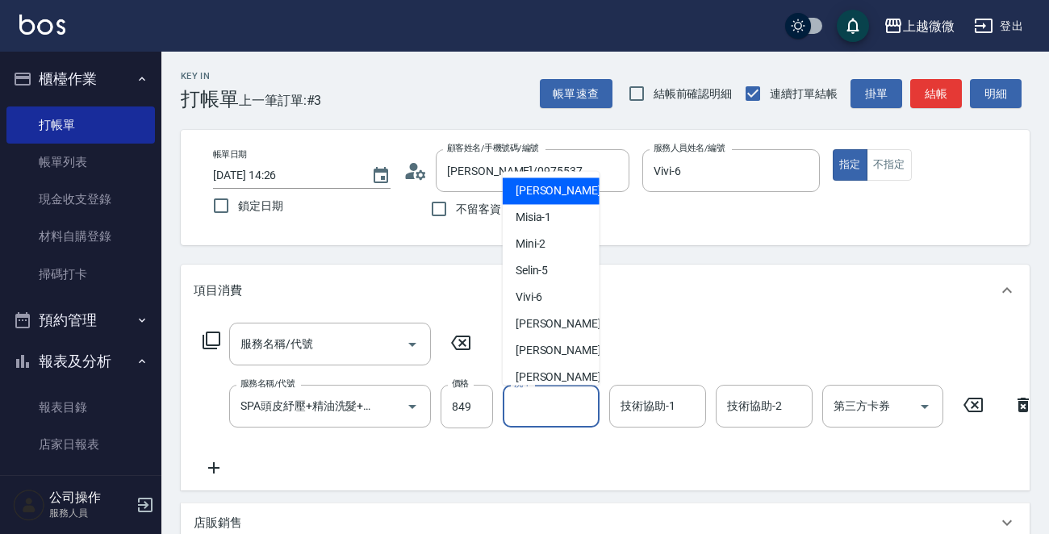
click at [526, 412] on input "洗-1" at bounding box center [551, 406] width 82 height 28
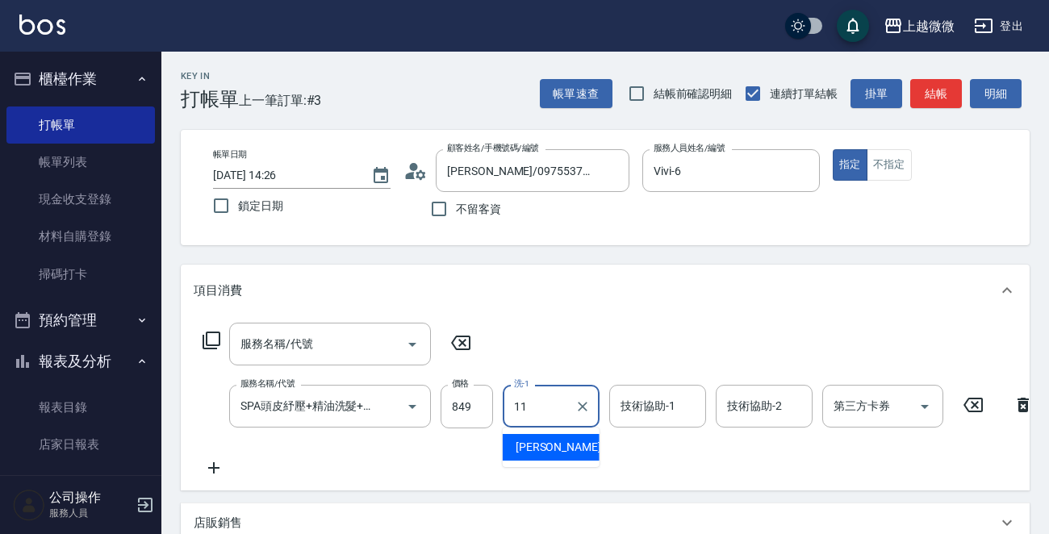
type input "[PERSON_NAME]-11"
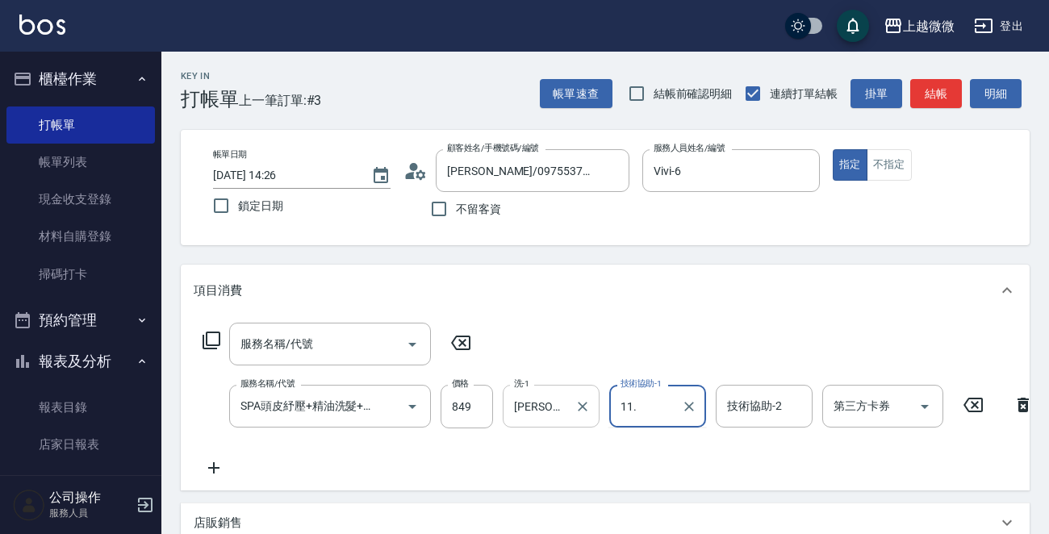
type input "11."
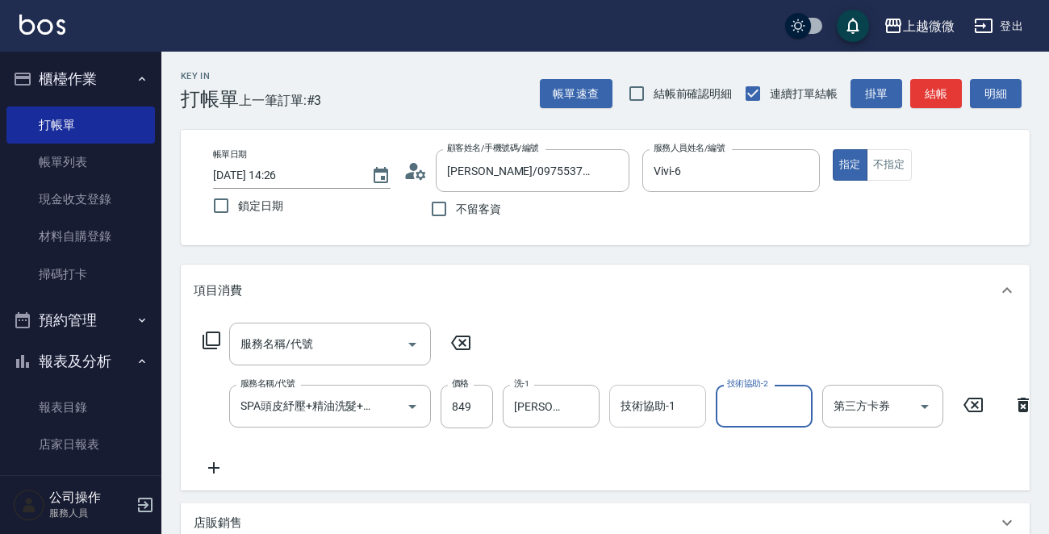
click at [621, 405] on input "技術協助-1" at bounding box center [657, 406] width 82 height 28
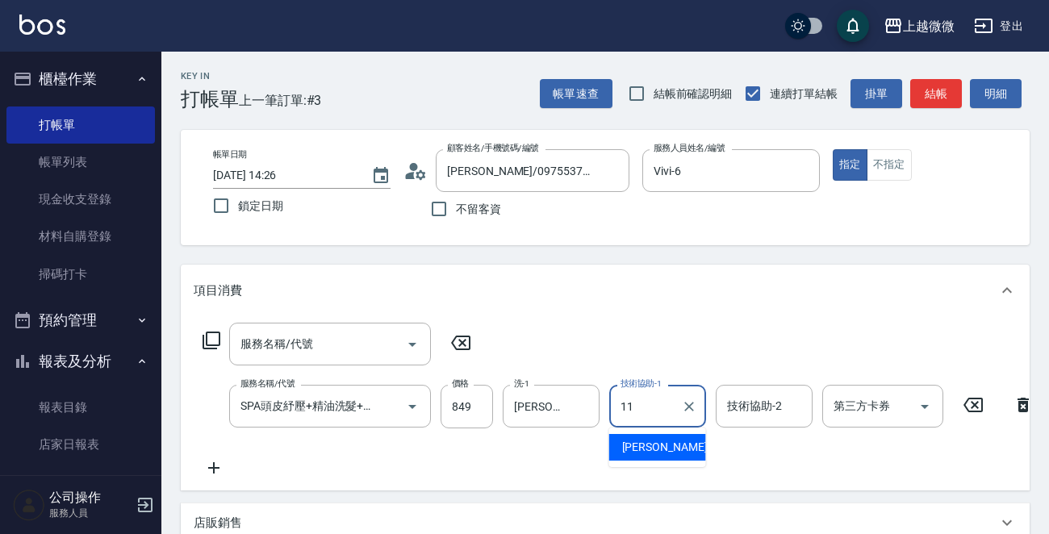
type input "[PERSON_NAME]-11"
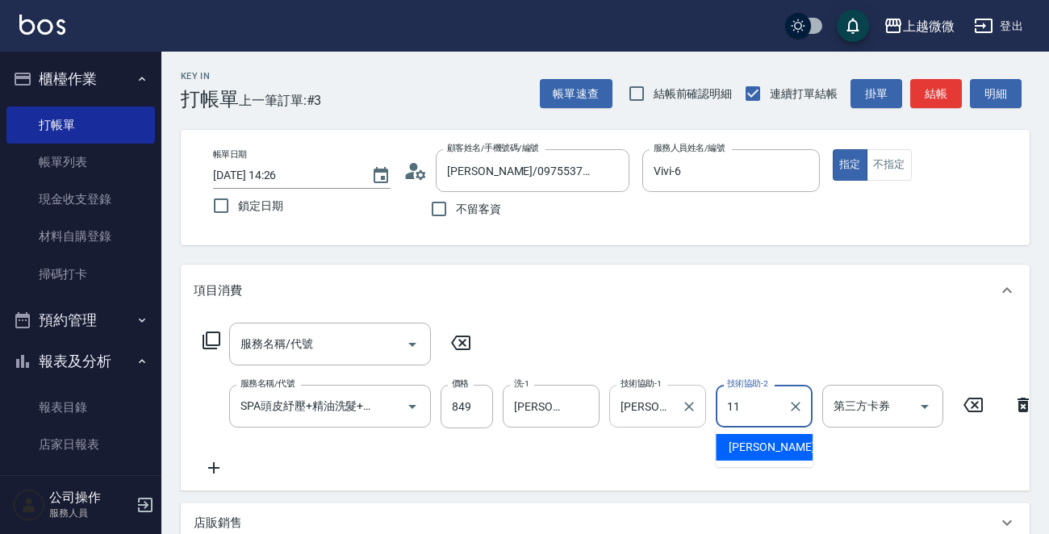
type input "[PERSON_NAME]-11"
click at [216, 469] on icon at bounding box center [214, 467] width 40 height 19
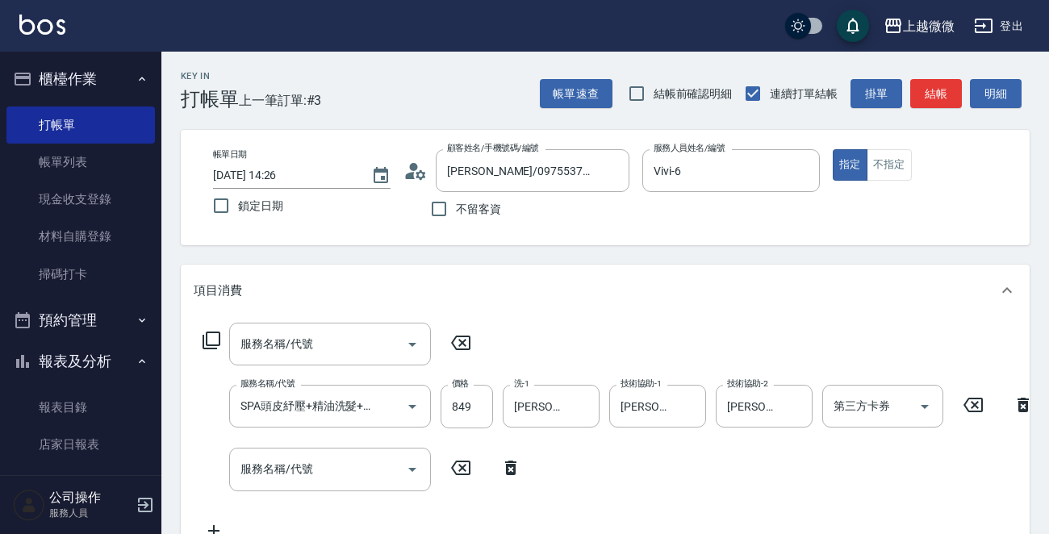
click at [210, 334] on icon at bounding box center [211, 340] width 19 height 19
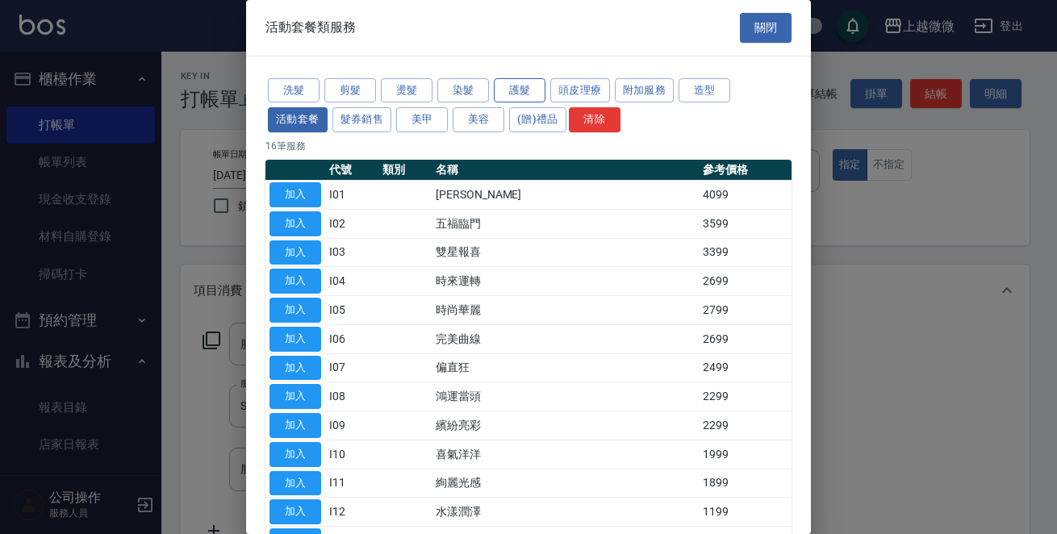
click at [520, 87] on button "護髮" at bounding box center [520, 90] width 52 height 25
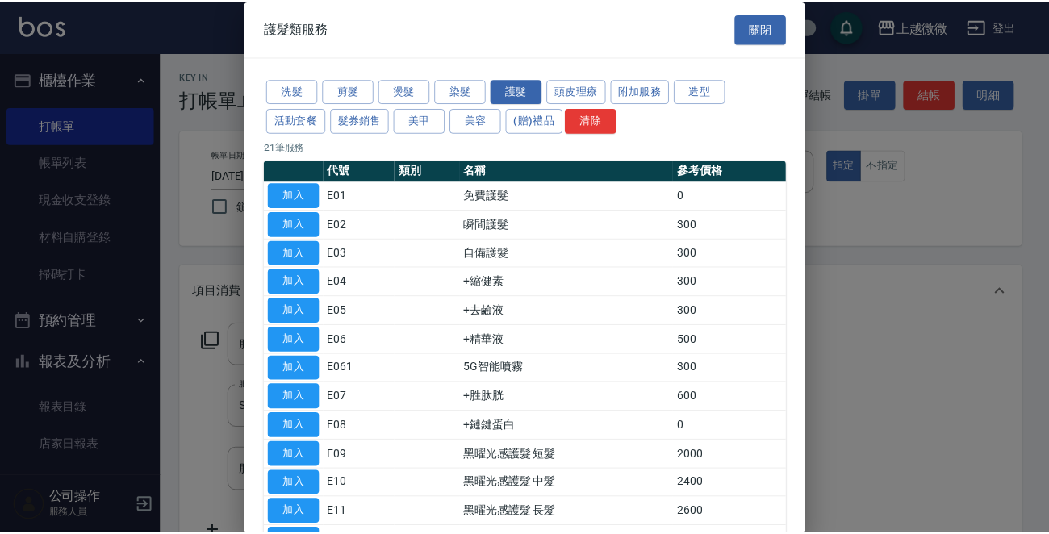
scroll to position [81, 0]
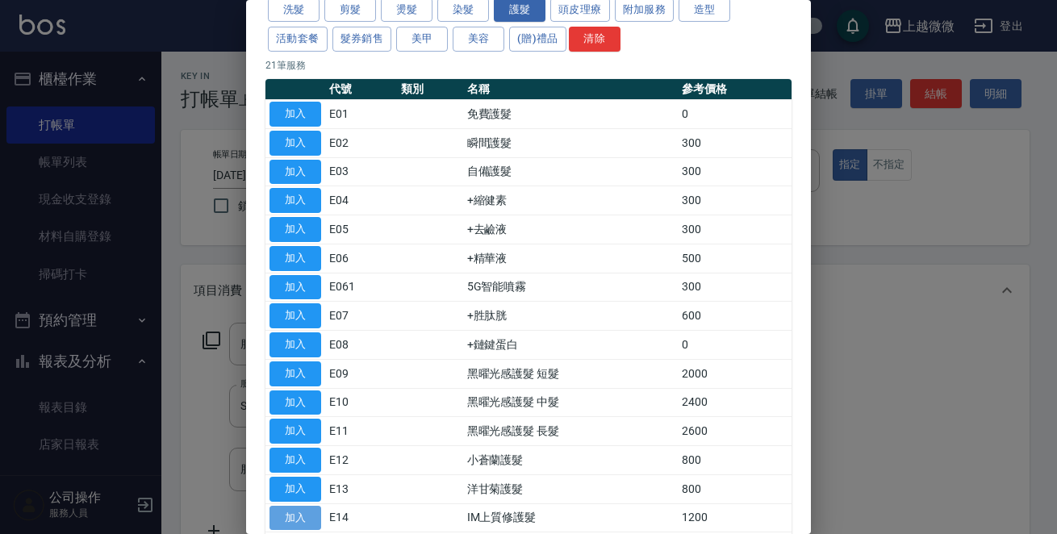
click at [288, 515] on button "加入" at bounding box center [295, 518] width 52 height 25
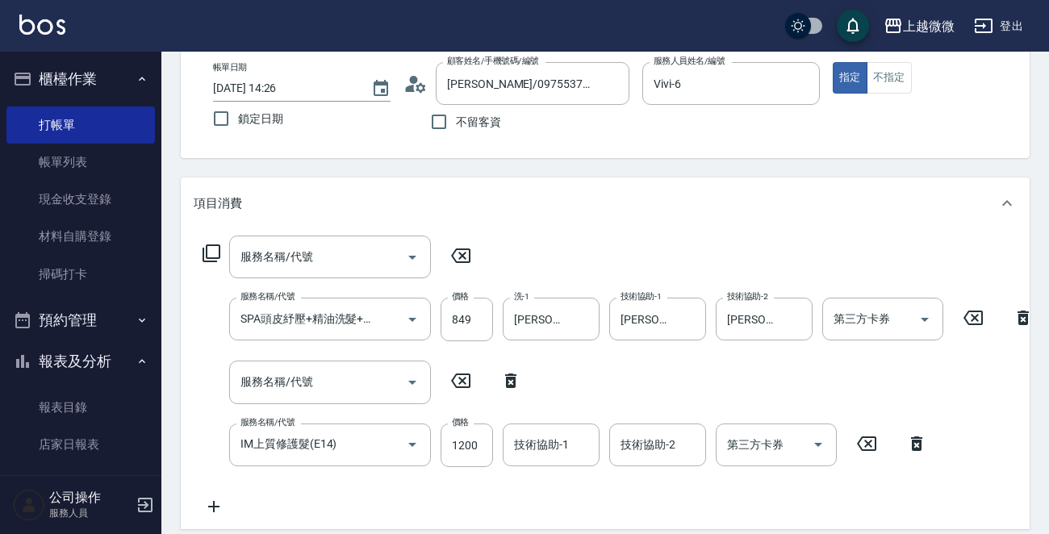
scroll to position [161, 0]
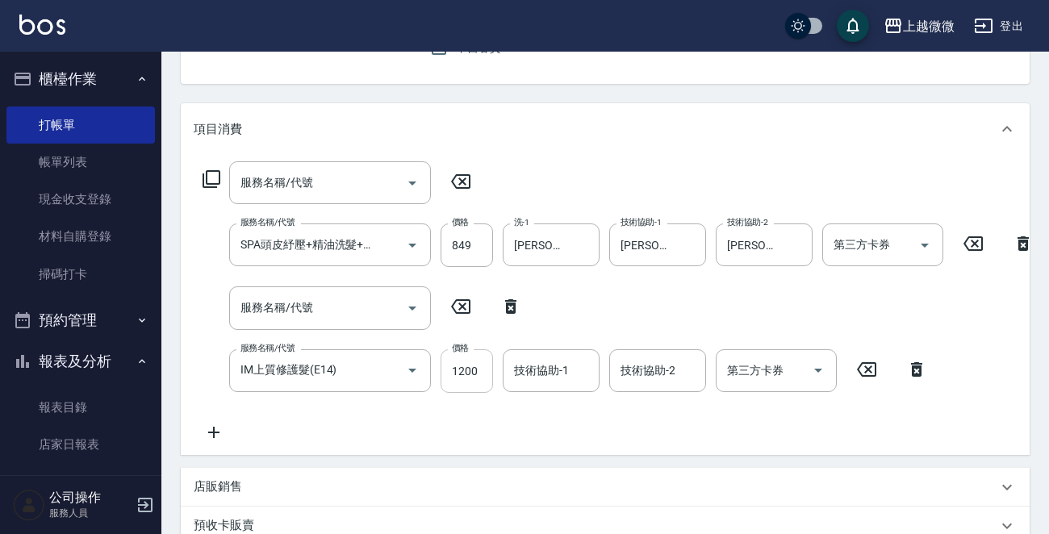
click at [465, 378] on input "1200" at bounding box center [466, 371] width 52 height 44
type input "1000"
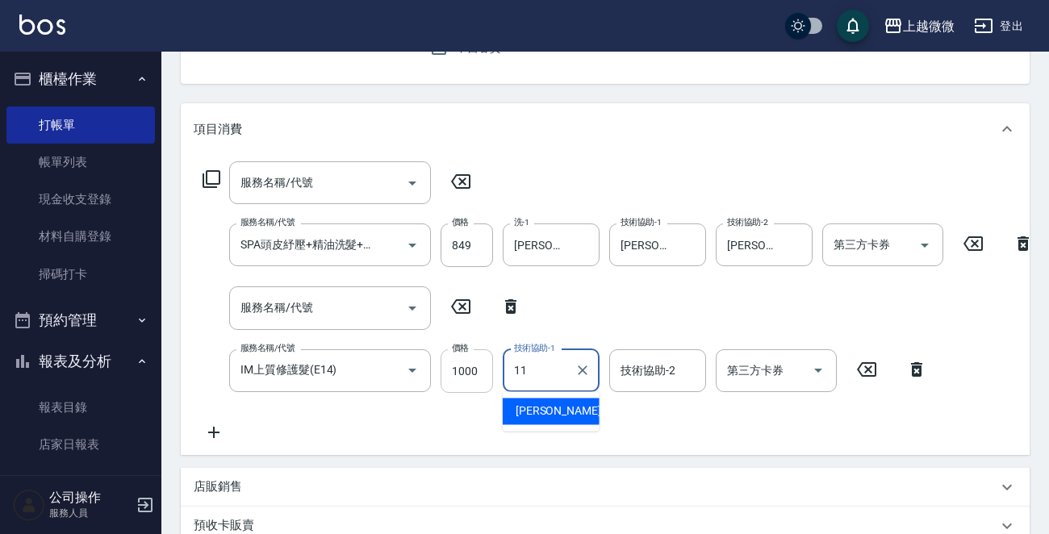
type input "[PERSON_NAME]-11"
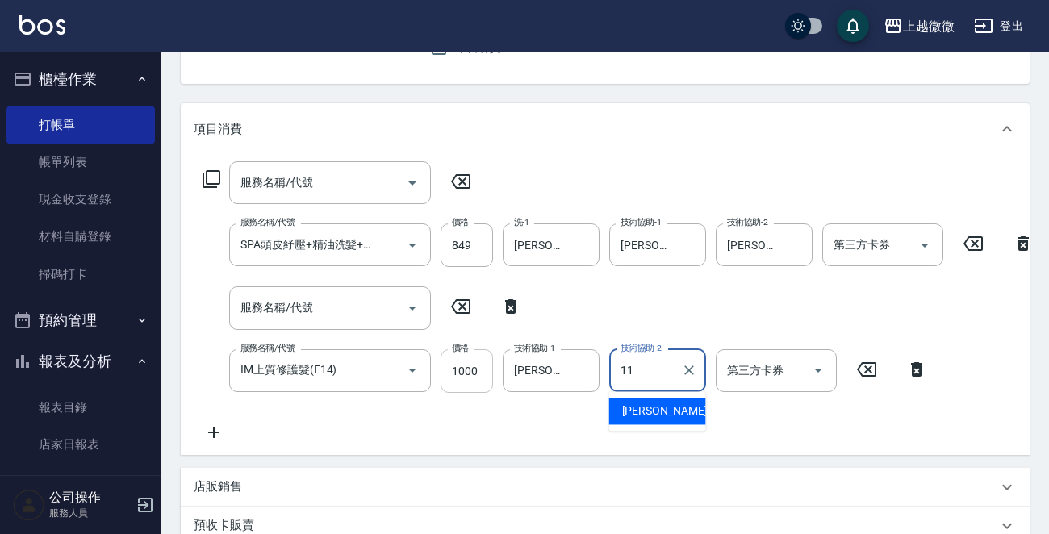
type input "[PERSON_NAME]-11"
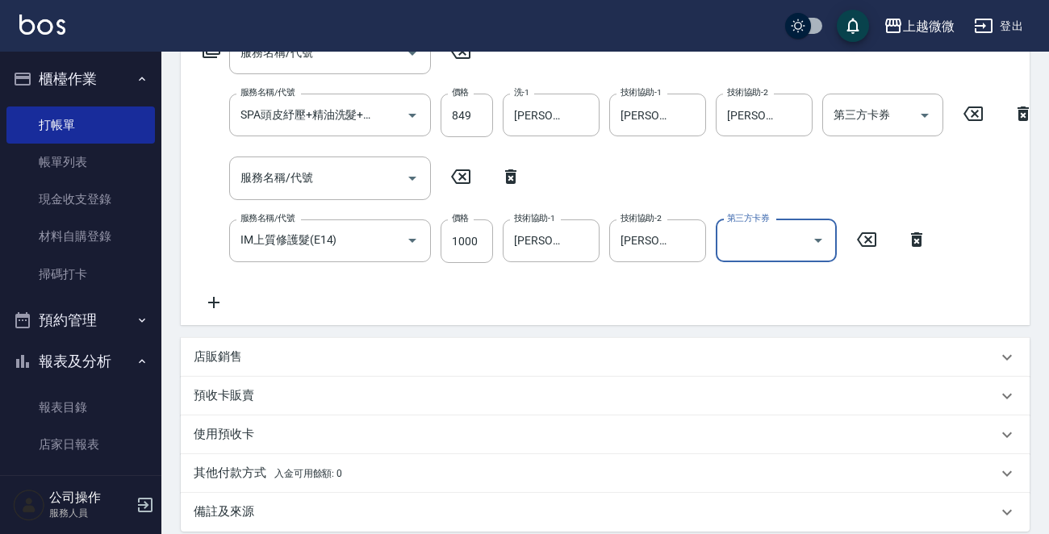
scroll to position [403, 0]
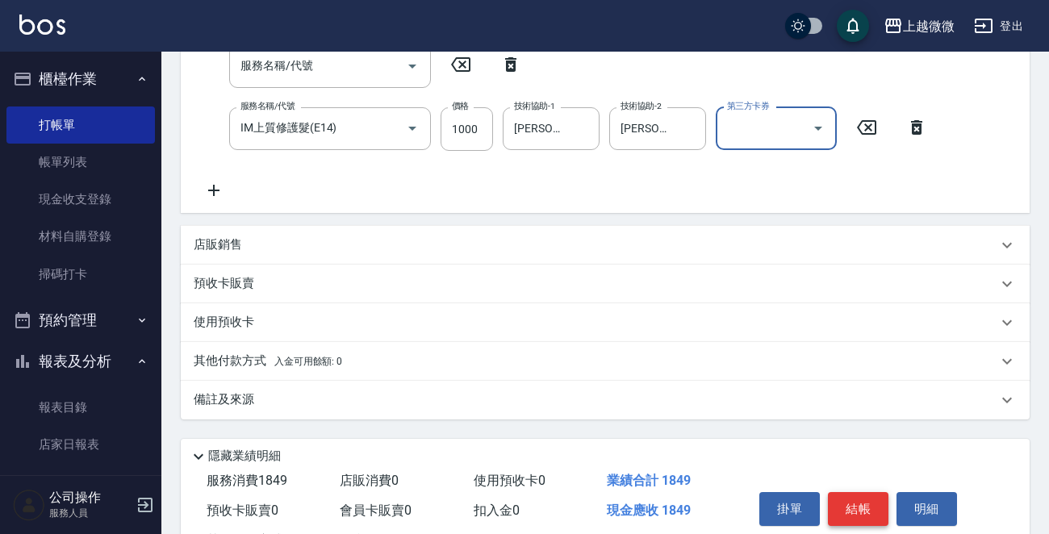
click at [863, 524] on button "結帳" at bounding box center [858, 509] width 60 height 34
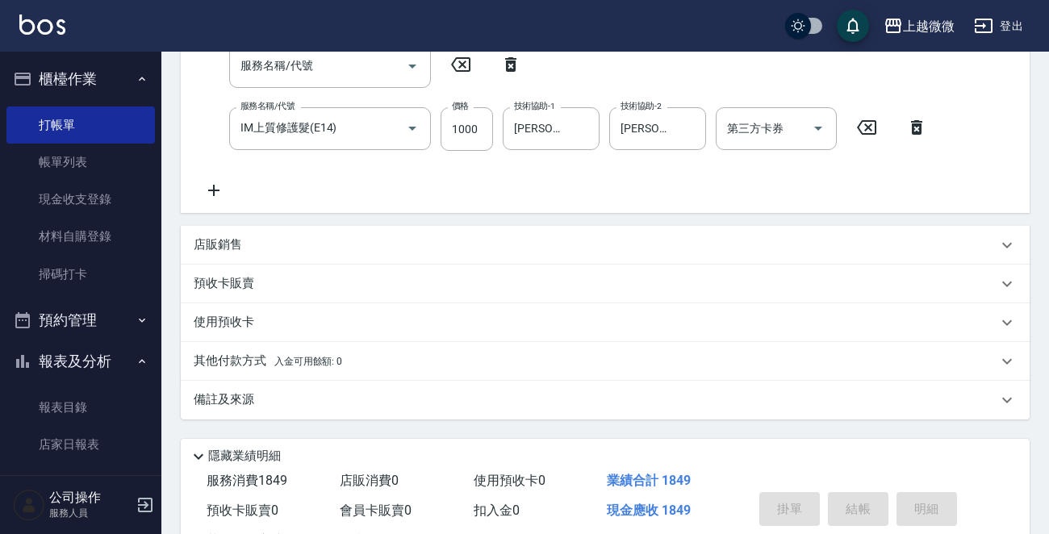
type input "[DATE] 14:27"
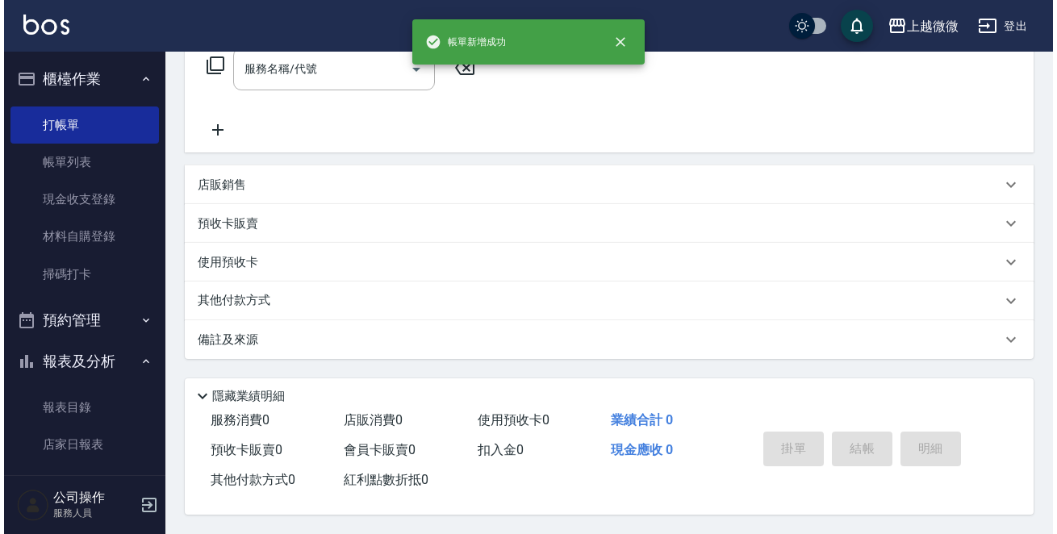
scroll to position [0, 0]
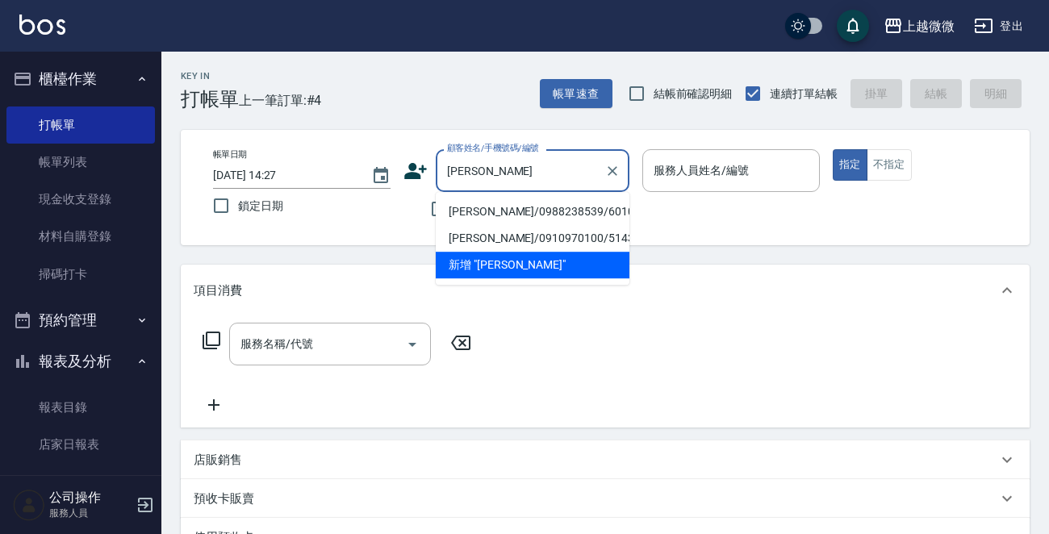
click at [484, 208] on li "[PERSON_NAME]/0988238539/6010" at bounding box center [533, 211] width 194 height 27
type input "[PERSON_NAME]/0988238539/6010"
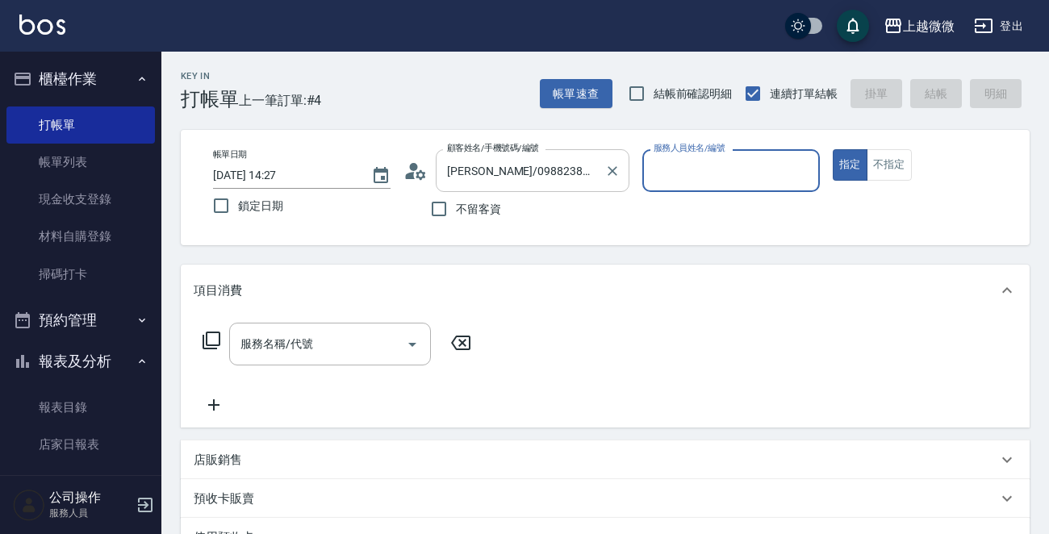
type input "[PERSON_NAME]-7"
click at [410, 346] on icon "Open" at bounding box center [412, 344] width 19 height 19
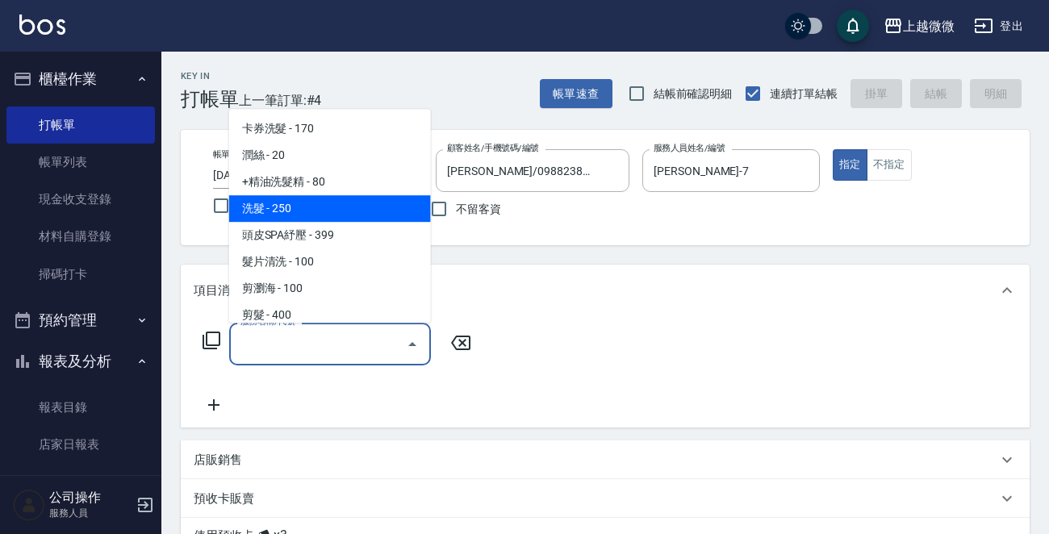
click at [326, 198] on span "洗髮 - 250" at bounding box center [330, 208] width 202 height 27
type input "洗髮(A03)"
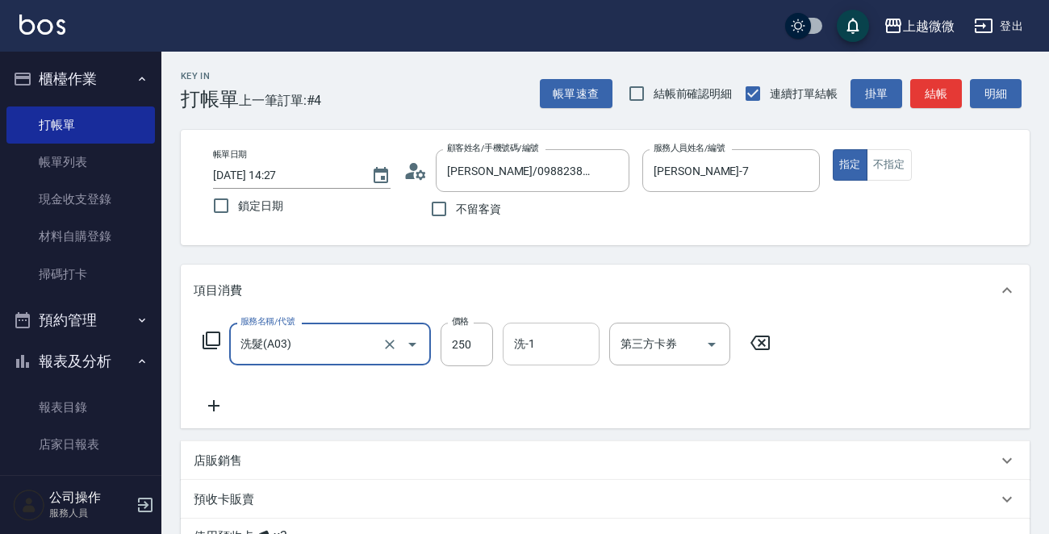
click at [504, 336] on div "洗-1" at bounding box center [551, 344] width 97 height 43
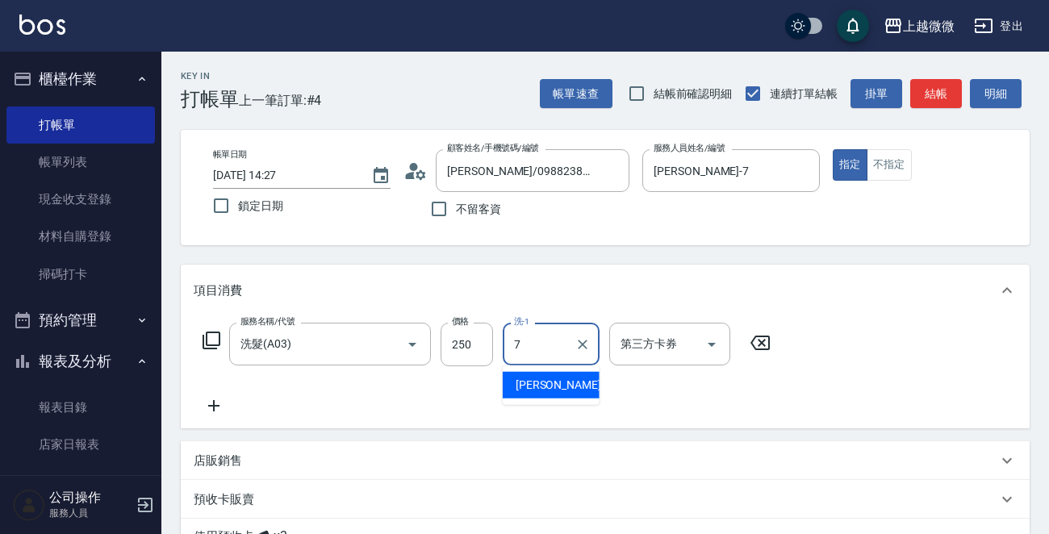
type input "[PERSON_NAME]-7"
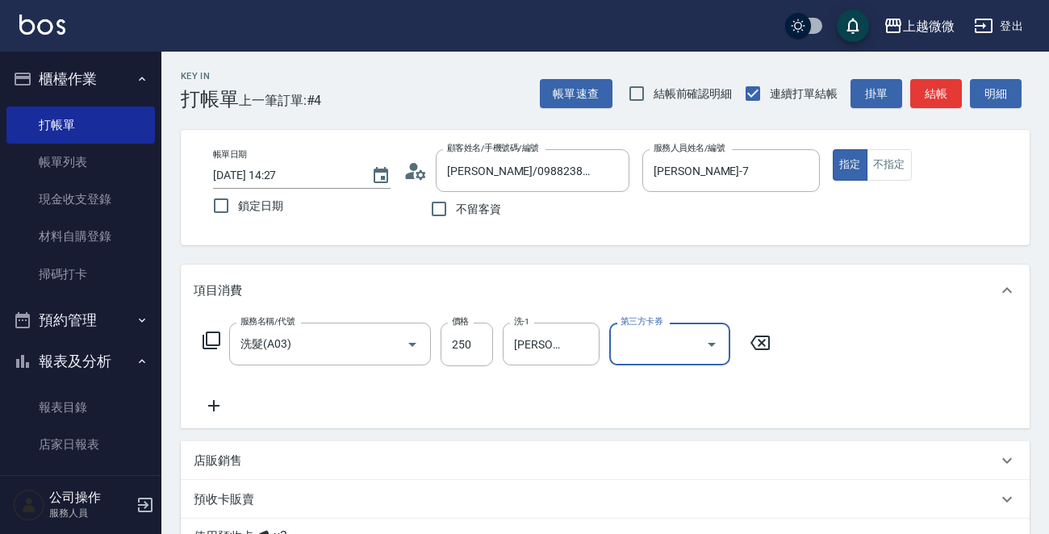
click at [212, 401] on icon at bounding box center [214, 405] width 40 height 19
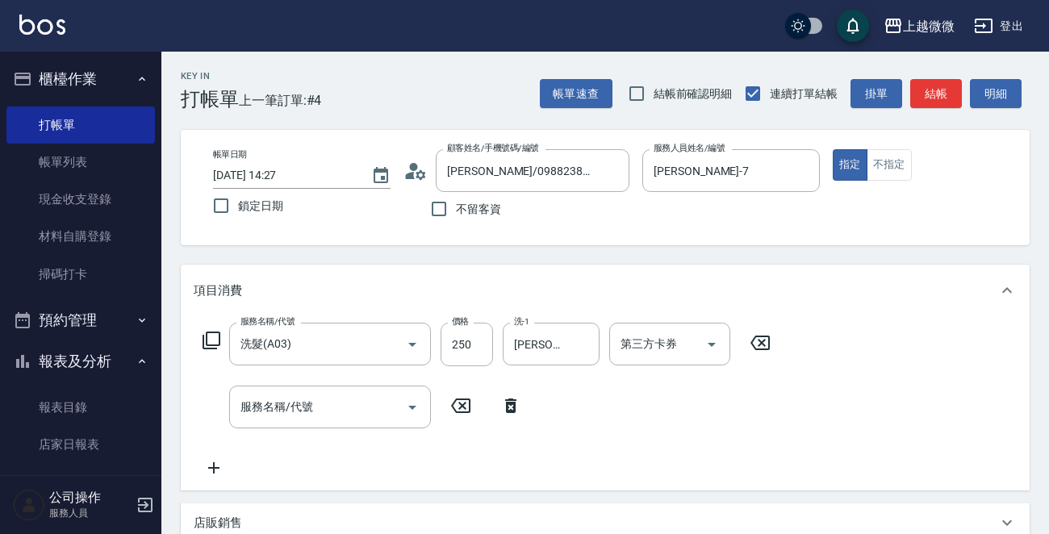
click at [216, 332] on icon at bounding box center [211, 341] width 18 height 18
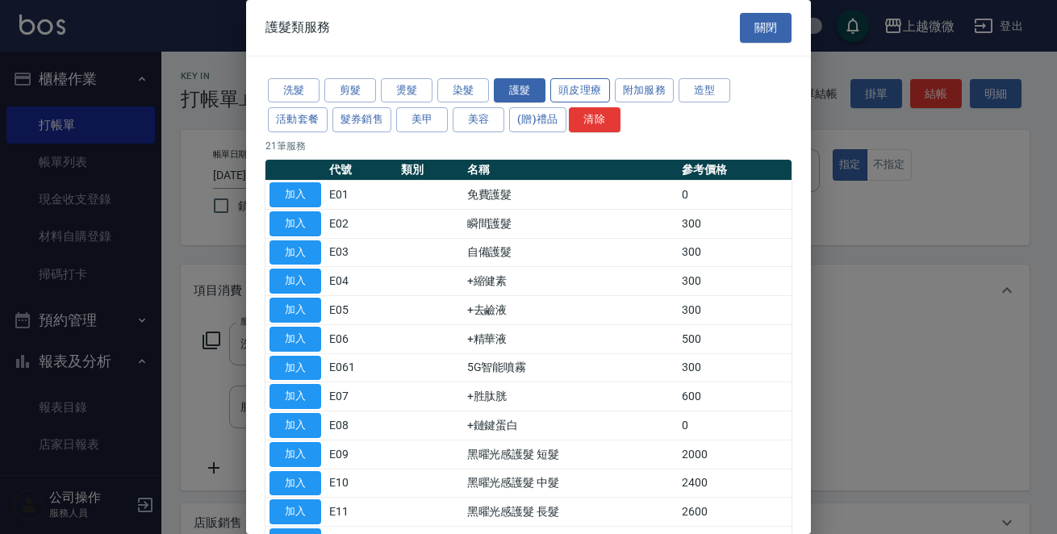
click at [602, 82] on button "頭皮理療" at bounding box center [580, 90] width 60 height 25
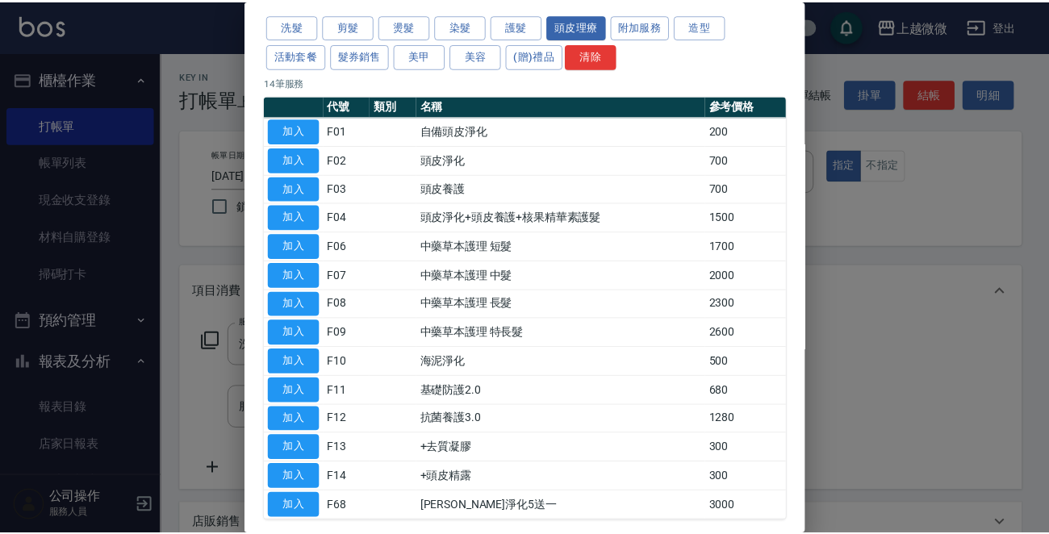
scroll to position [137, 0]
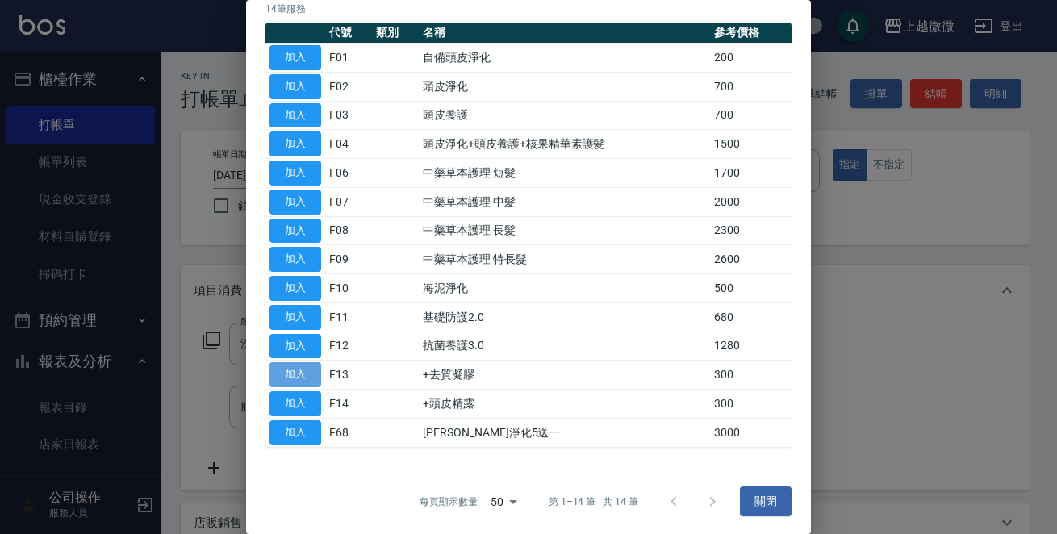
click at [286, 366] on button "加入" at bounding box center [295, 374] width 52 height 25
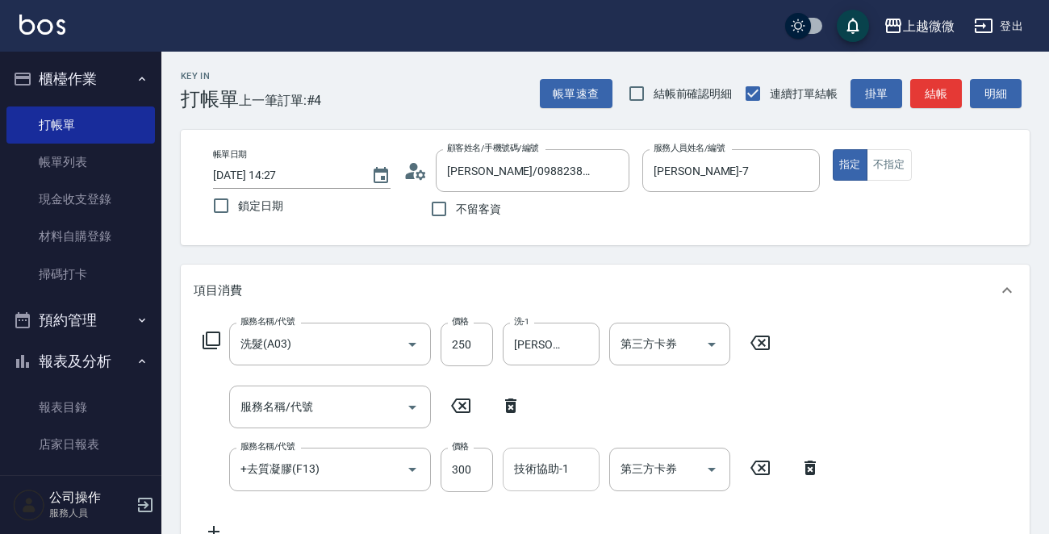
click at [563, 461] on div "技術協助-1 技術協助-1" at bounding box center [551, 469] width 97 height 43
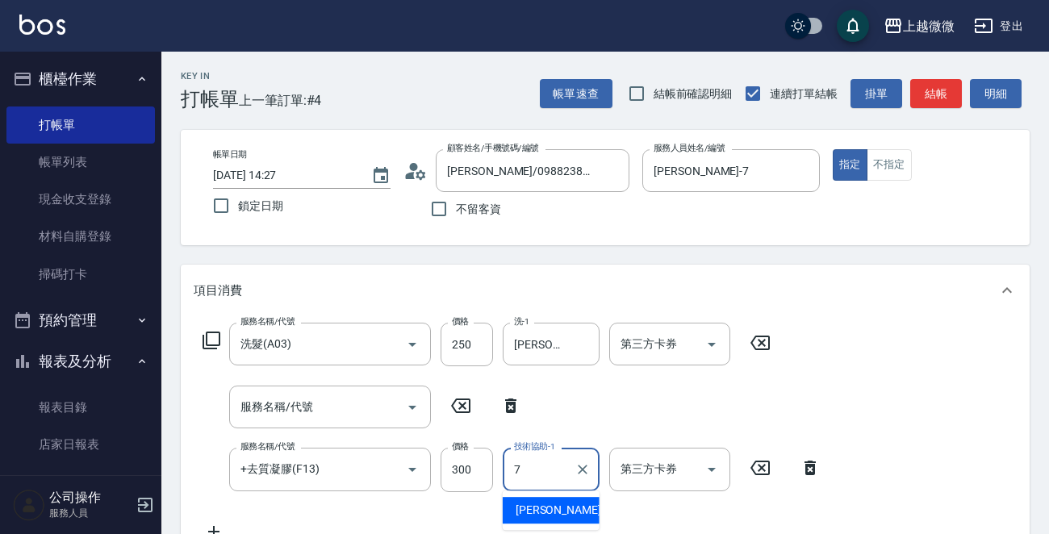
type input "[PERSON_NAME]-7"
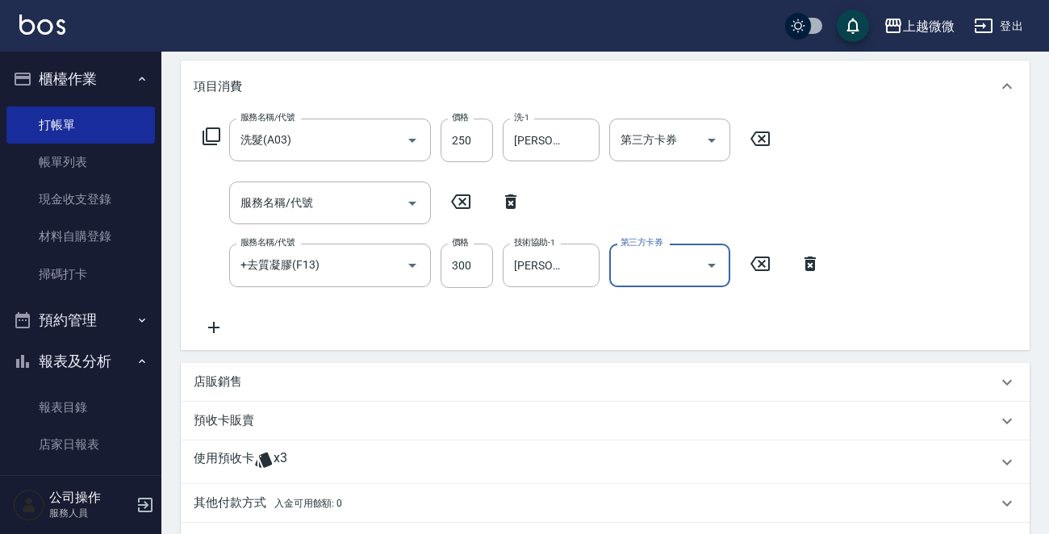
scroll to position [323, 0]
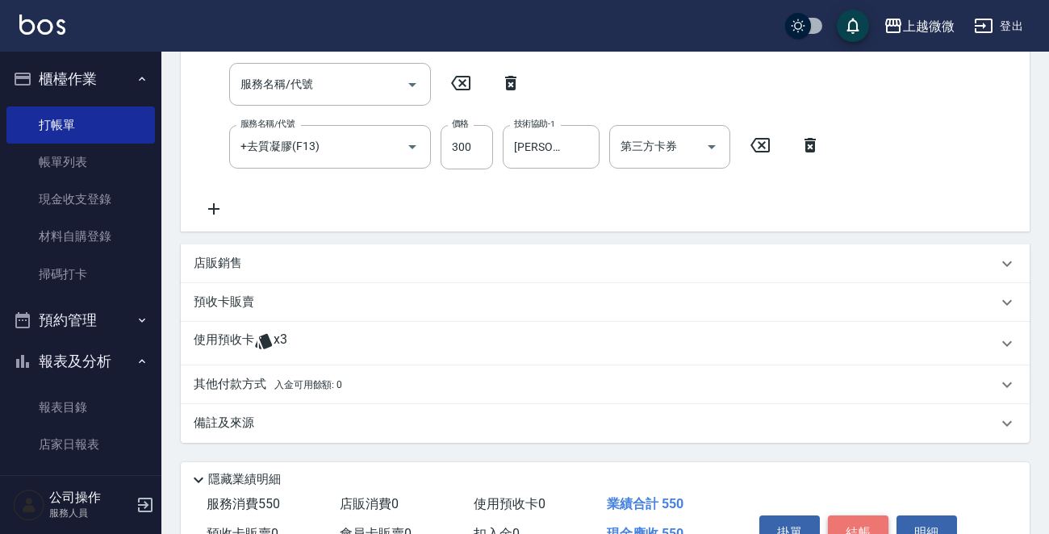
click at [856, 528] on button "結帳" at bounding box center [858, 532] width 60 height 34
type input "[DATE] 14:28"
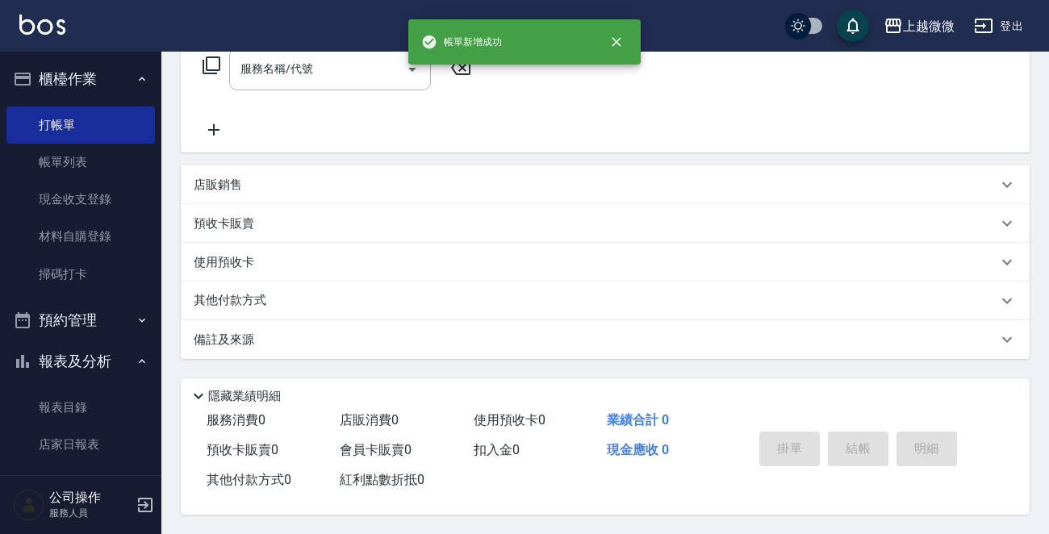
scroll to position [0, 0]
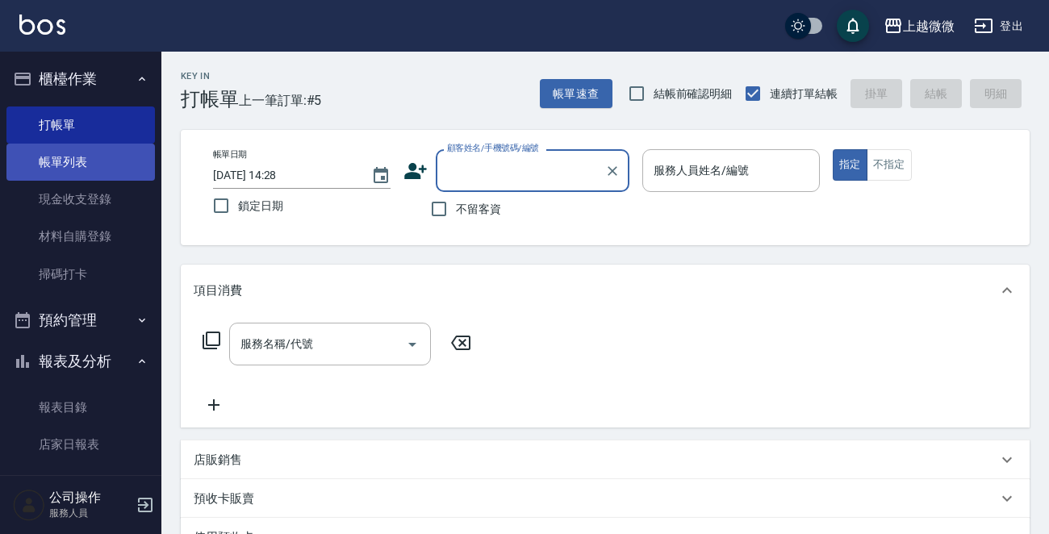
click at [66, 162] on link "帳單列表" at bounding box center [80, 162] width 148 height 37
